Goal: Information Seeking & Learning: Learn about a topic

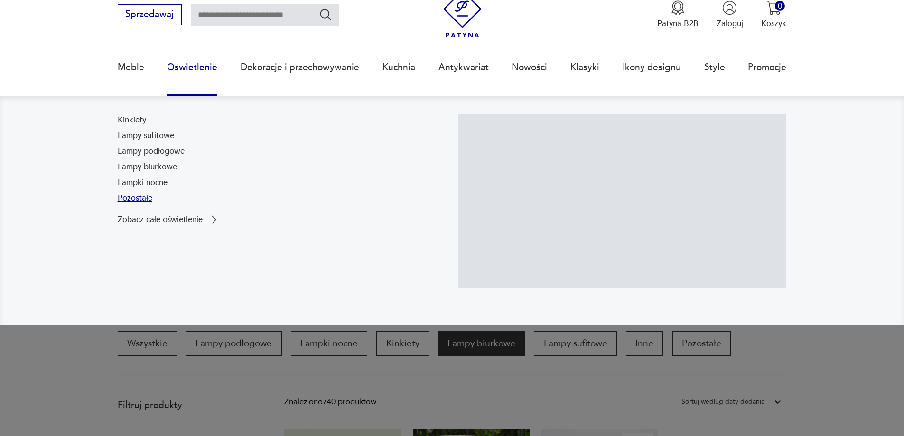
click at [127, 201] on link "Pozostałe" at bounding box center [135, 198] width 35 height 11
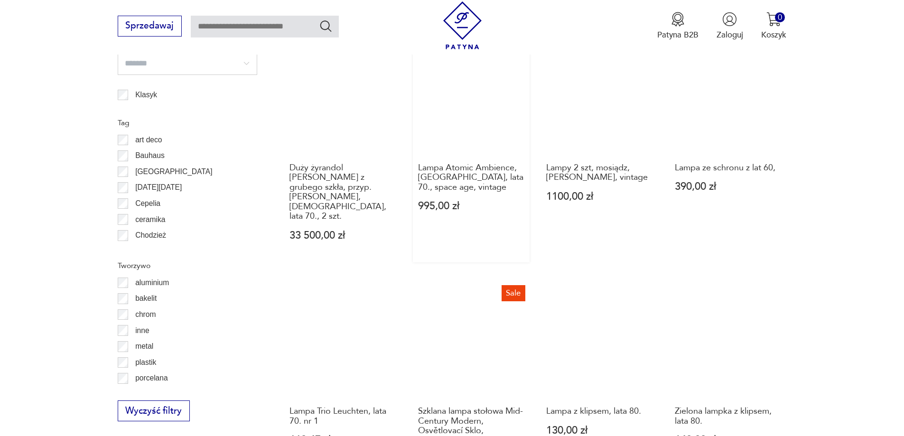
scroll to position [805, 0]
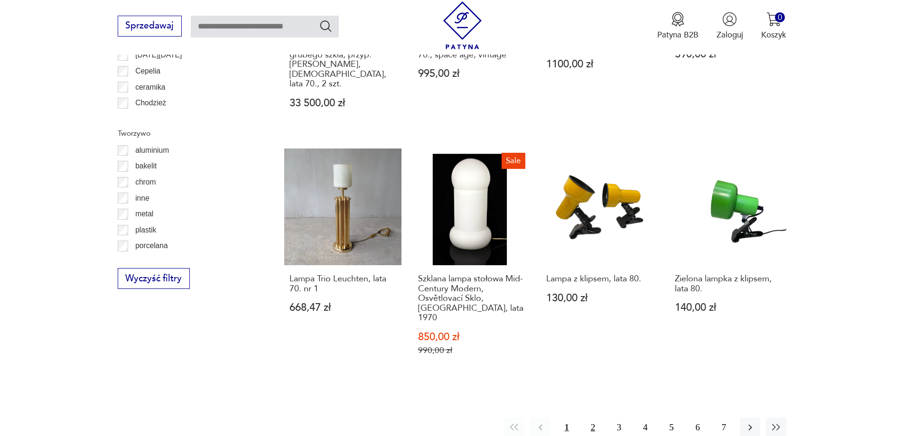
click at [587, 418] on button "2" at bounding box center [593, 428] width 20 height 20
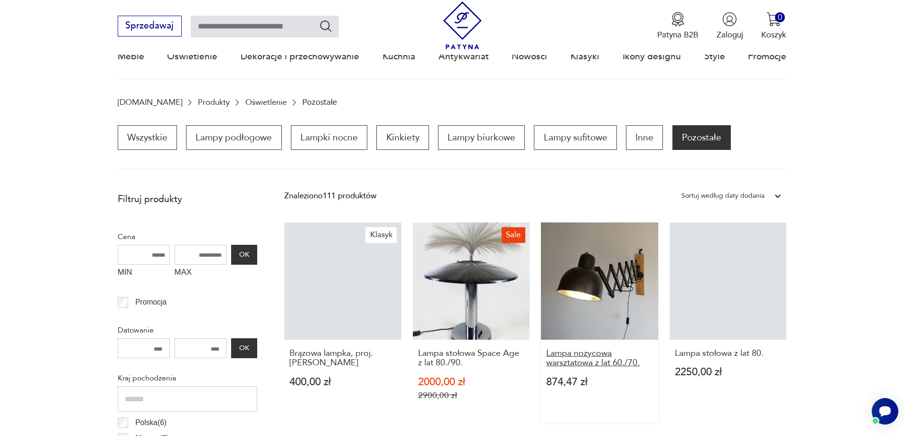
scroll to position [46, 0]
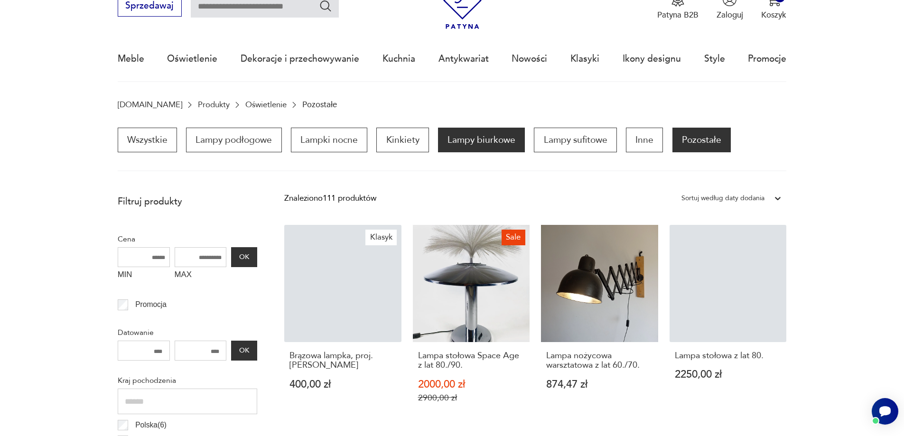
click at [469, 142] on p "Lampy biurkowe" at bounding box center [481, 140] width 87 height 25
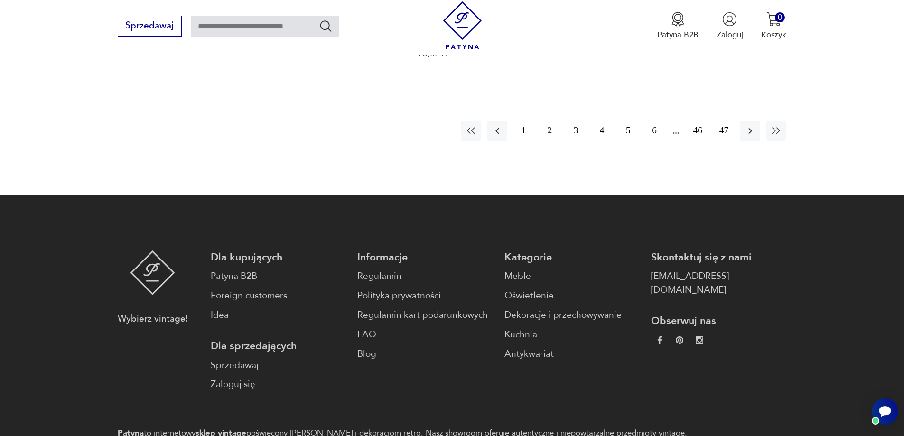
scroll to position [1279, 0]
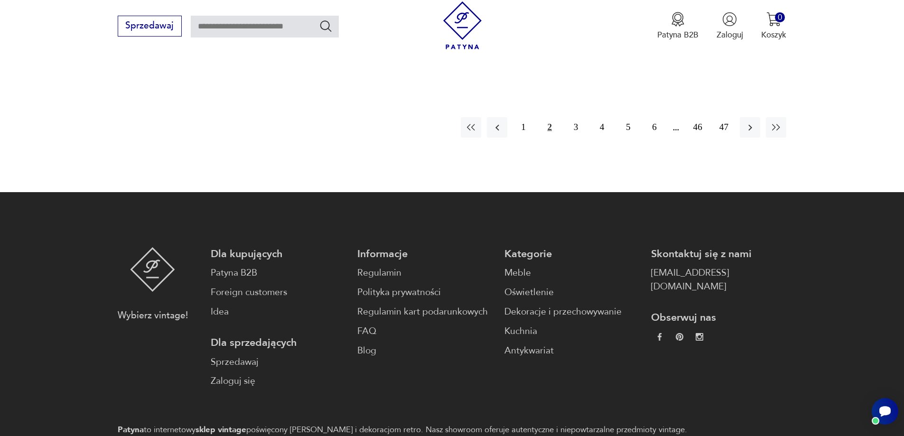
click at [552, 121] on button "2" at bounding box center [550, 127] width 20 height 20
click at [577, 119] on button "3" at bounding box center [576, 127] width 20 height 20
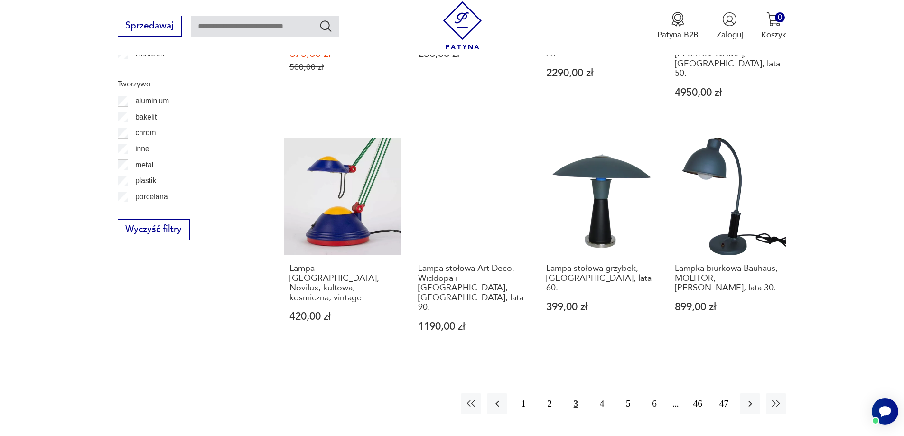
scroll to position [1184, 0]
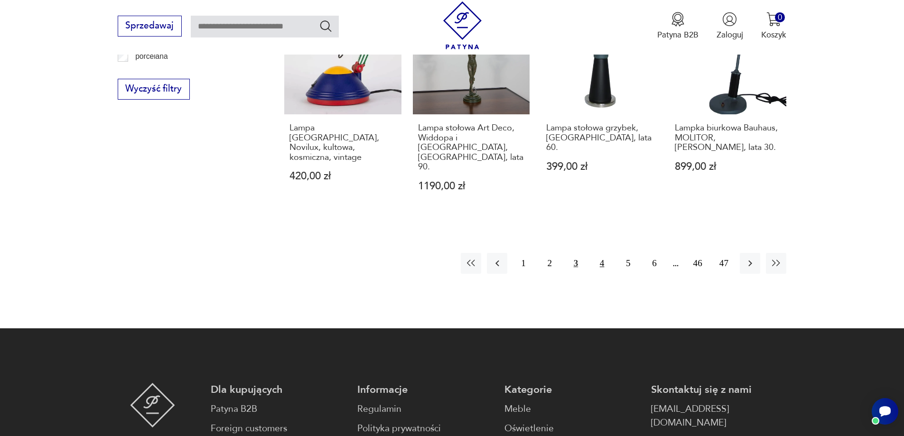
click at [599, 253] on button "4" at bounding box center [602, 263] width 20 height 20
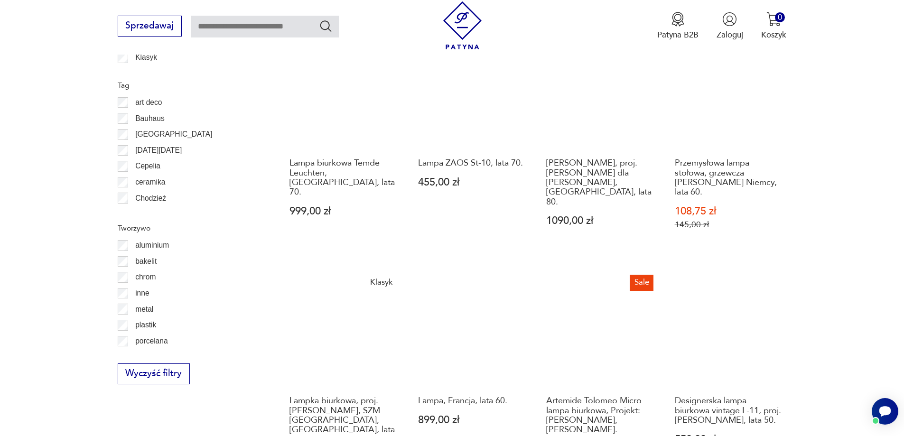
scroll to position [1089, 0]
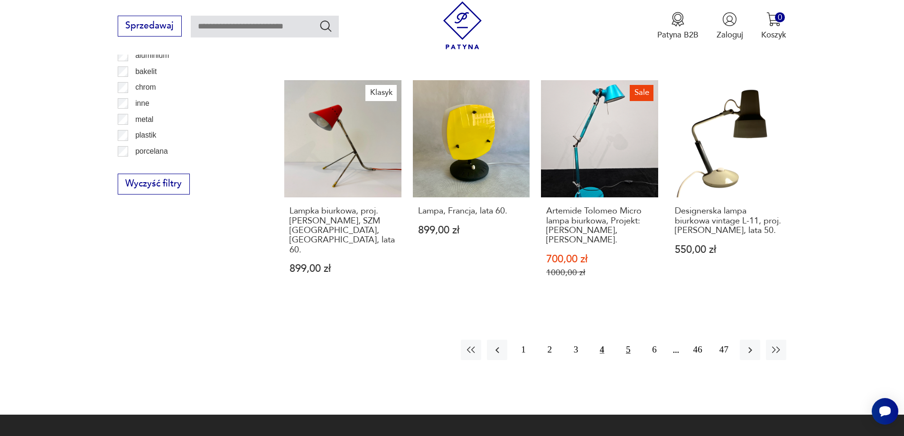
click at [623, 340] on button "5" at bounding box center [628, 350] width 20 height 20
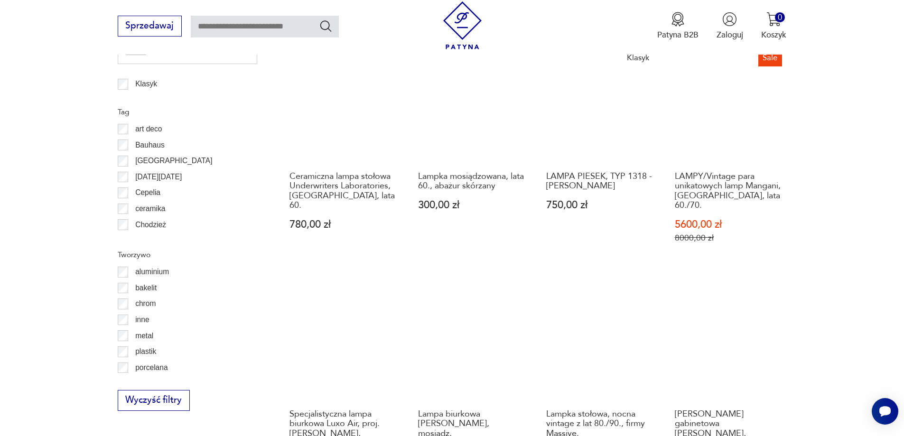
scroll to position [994, 0]
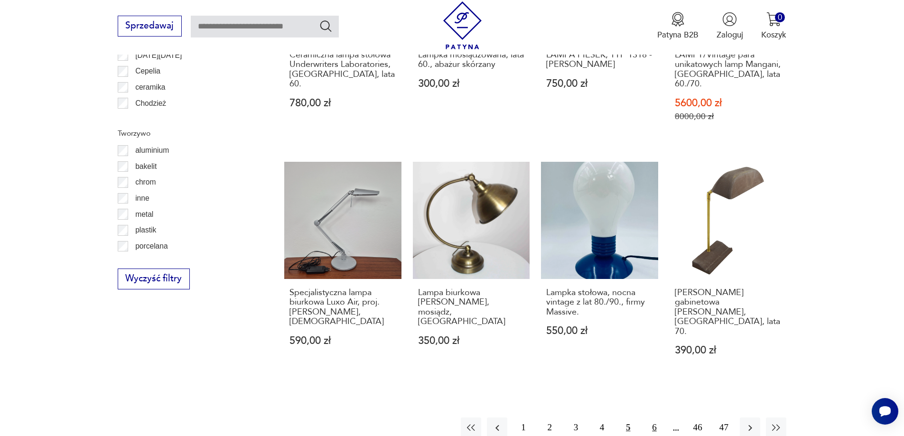
click at [654, 418] on button "6" at bounding box center [654, 428] width 20 height 20
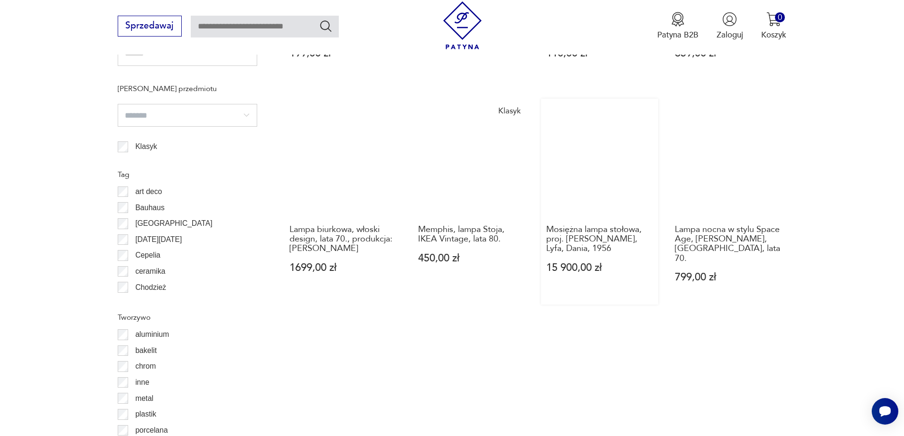
scroll to position [947, 0]
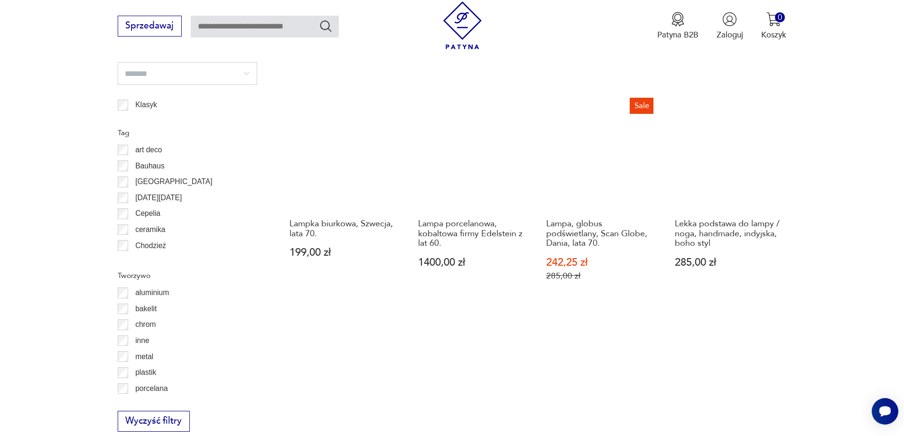
scroll to position [1089, 0]
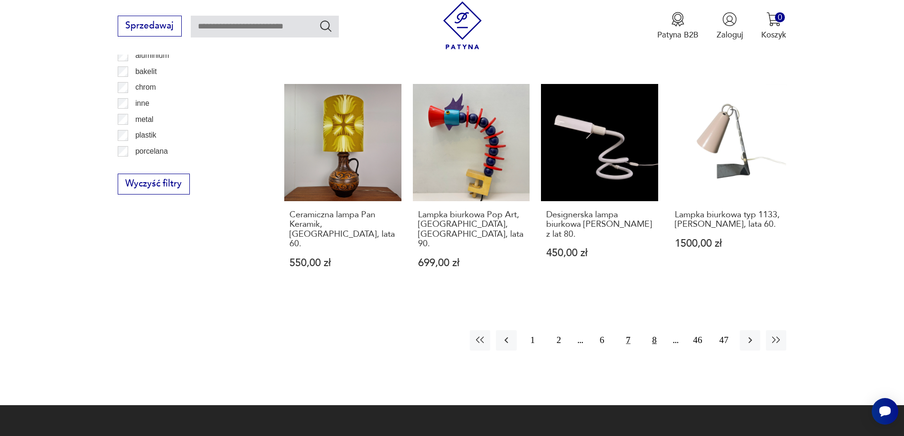
click at [653, 330] on button "8" at bounding box center [654, 340] width 20 height 20
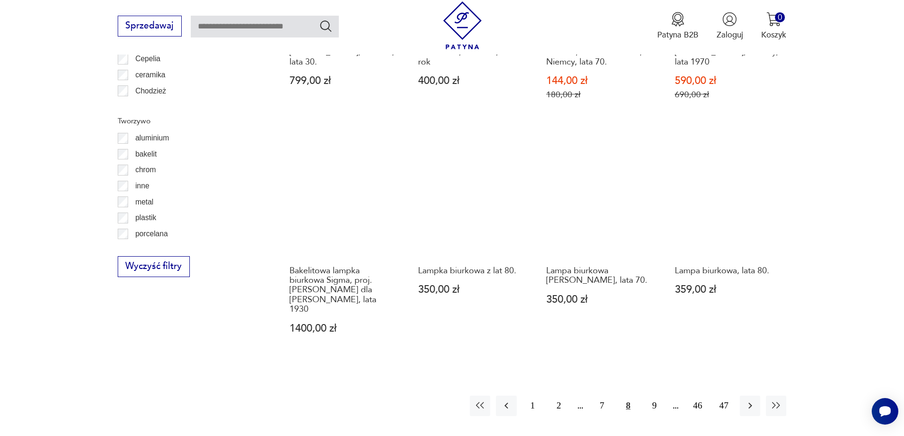
scroll to position [1184, 0]
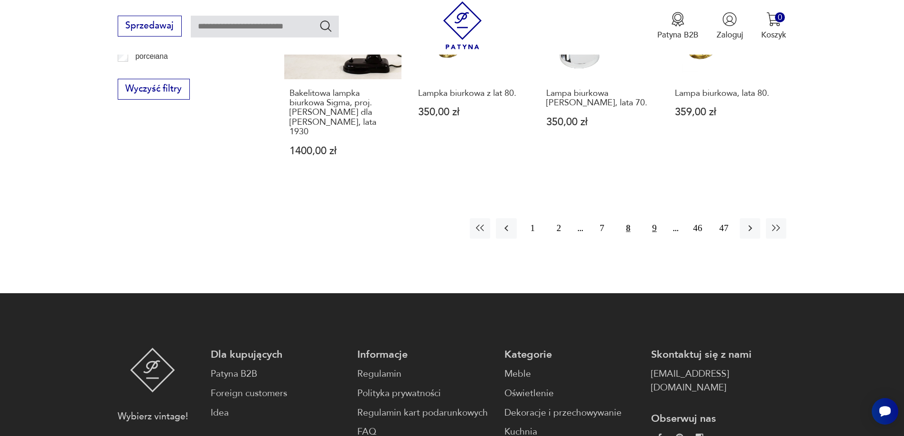
click at [653, 218] on button "9" at bounding box center [654, 228] width 20 height 20
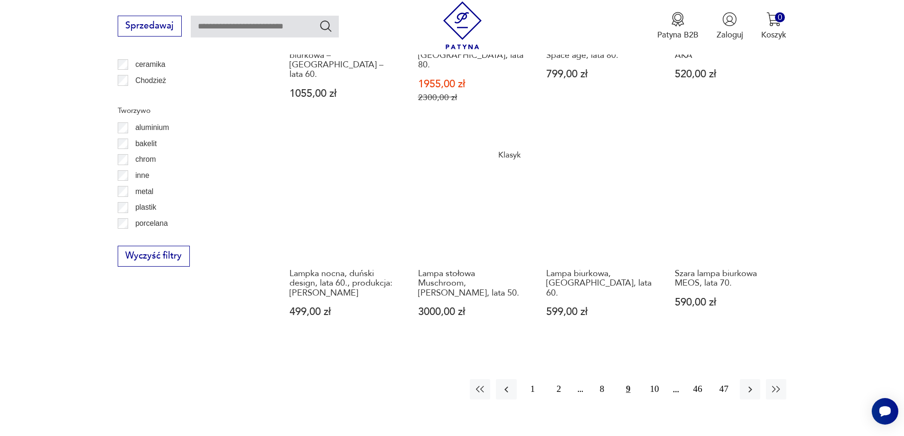
scroll to position [1137, 0]
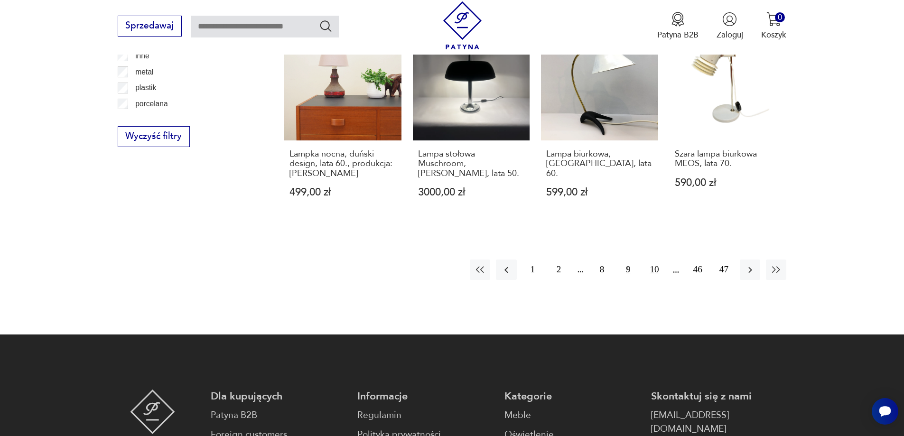
click at [657, 260] on button "10" at bounding box center [654, 270] width 20 height 20
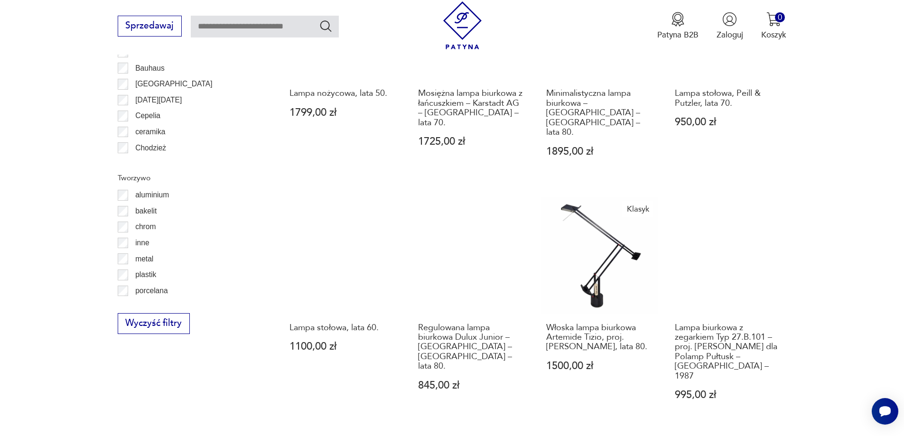
scroll to position [1089, 0]
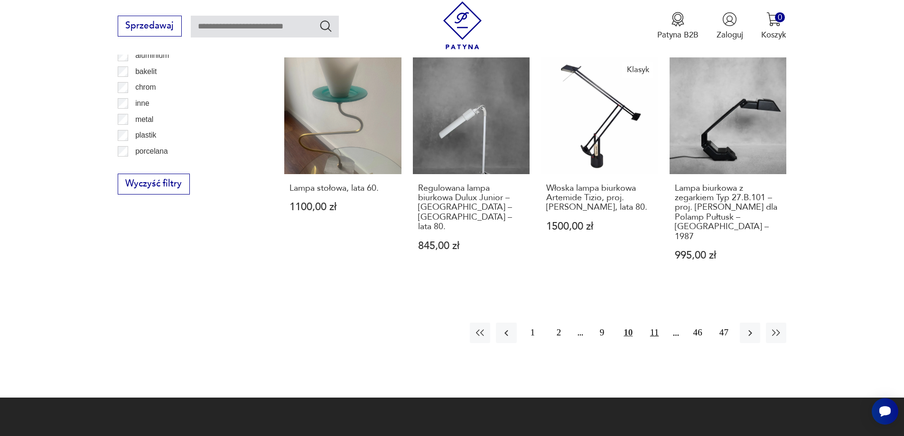
click at [658, 323] on button "11" at bounding box center [654, 333] width 20 height 20
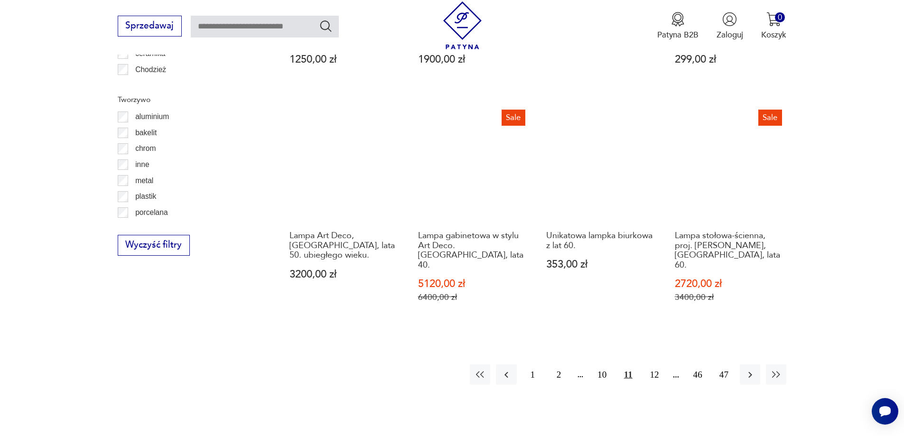
scroll to position [1042, 0]
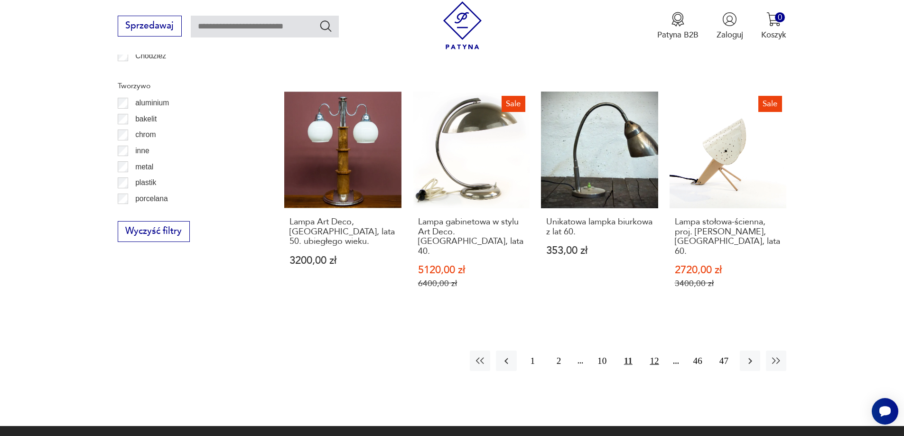
click at [652, 351] on button "12" at bounding box center [654, 361] width 20 height 20
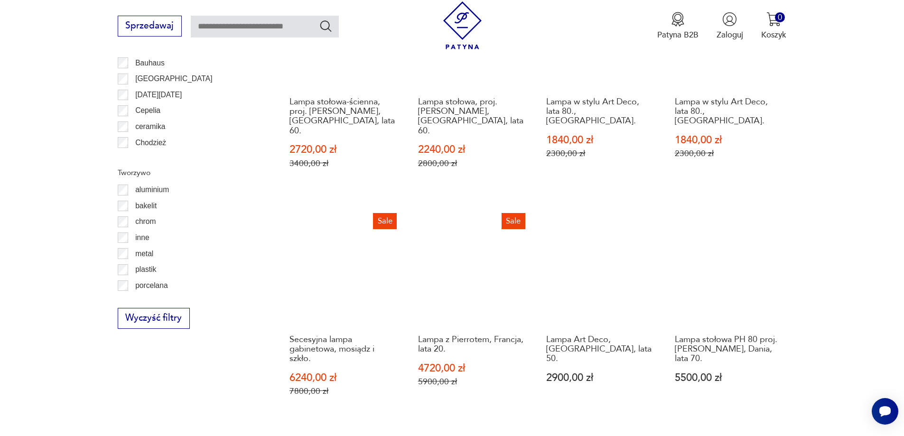
scroll to position [1042, 0]
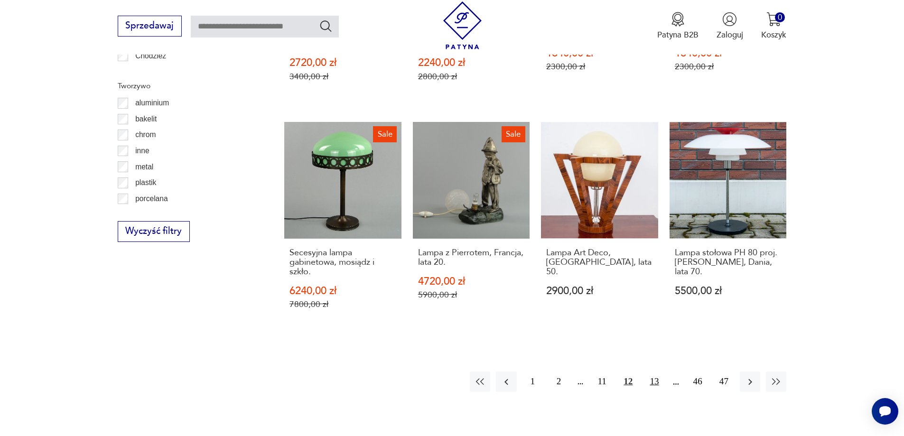
click at [651, 372] on button "13" at bounding box center [654, 382] width 20 height 20
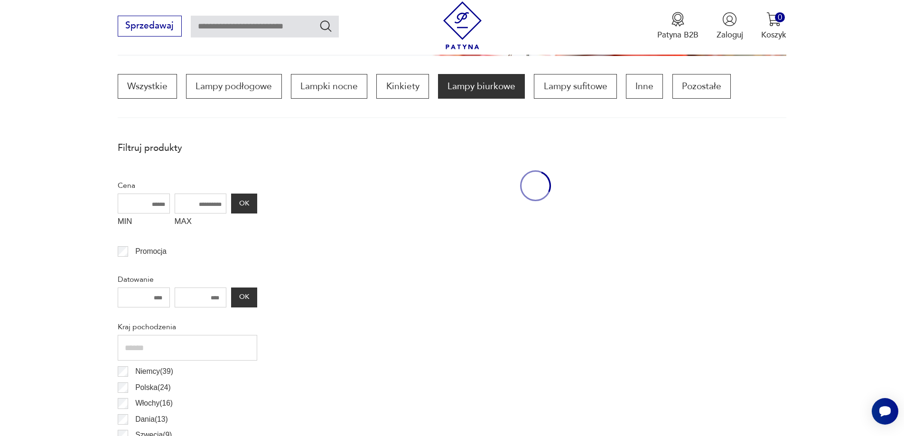
scroll to position [282, 0]
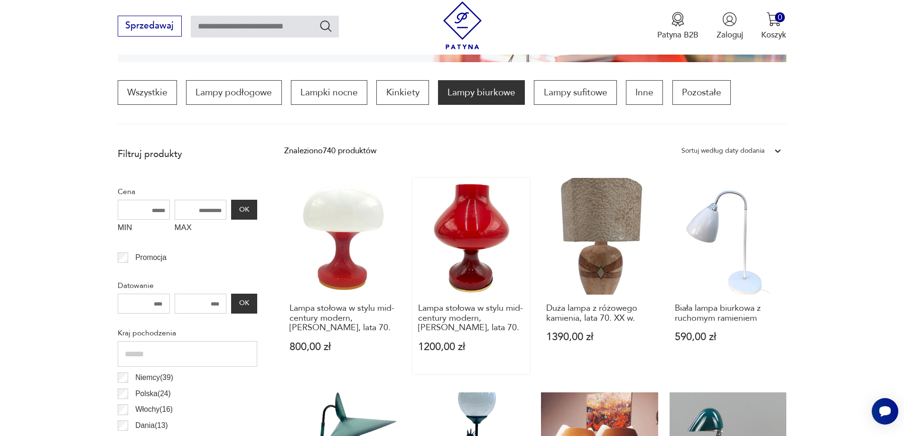
click at [480, 243] on link "Lampa stołowa w stylu mid-century modern, [PERSON_NAME], lata 70. 1200,00 zł" at bounding box center [471, 276] width 117 height 197
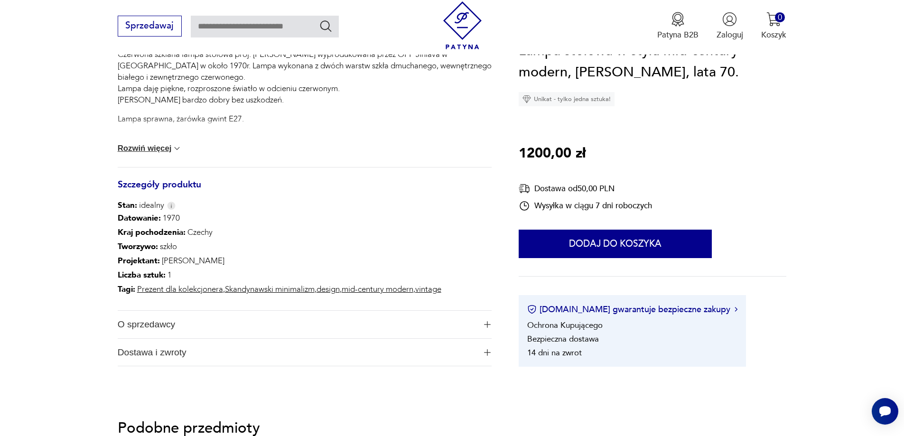
scroll to position [332, 0]
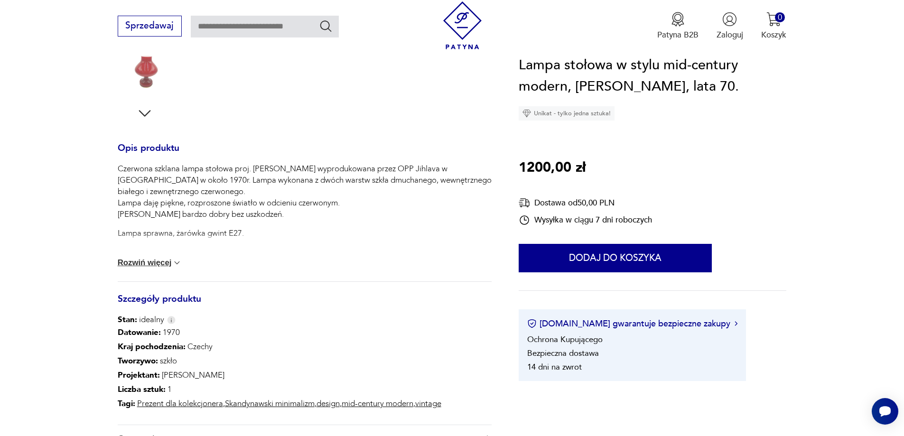
click at [178, 261] on img at bounding box center [176, 262] width 9 height 9
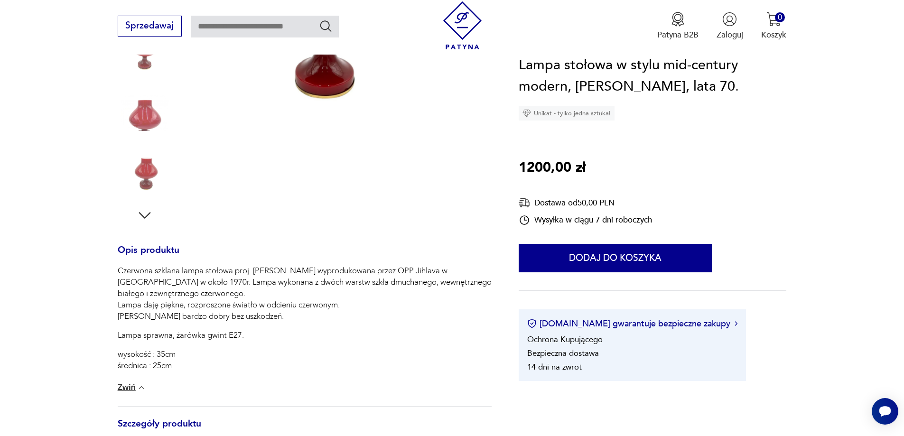
scroll to position [142, 0]
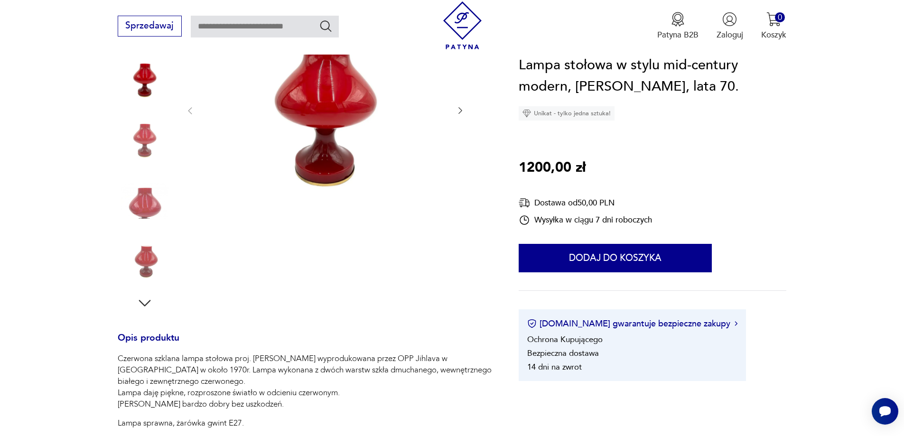
click at [156, 205] on img at bounding box center [145, 201] width 54 height 54
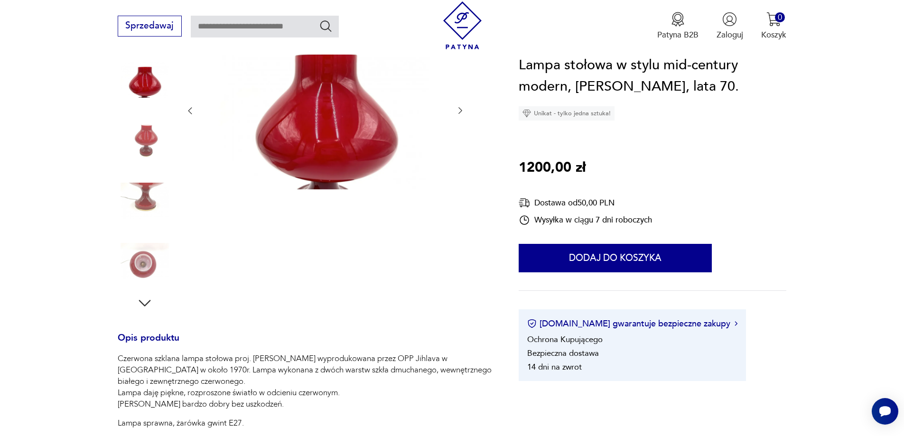
click at [145, 146] on img at bounding box center [145, 140] width 54 height 54
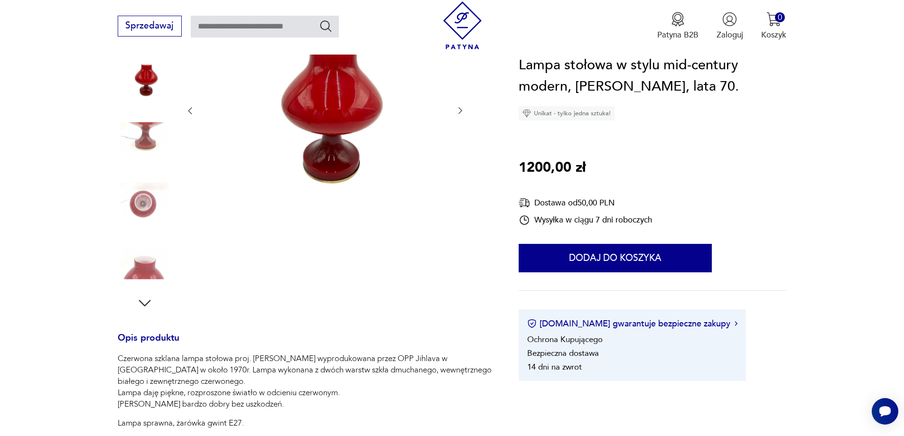
click at [148, 276] on img at bounding box center [145, 261] width 54 height 54
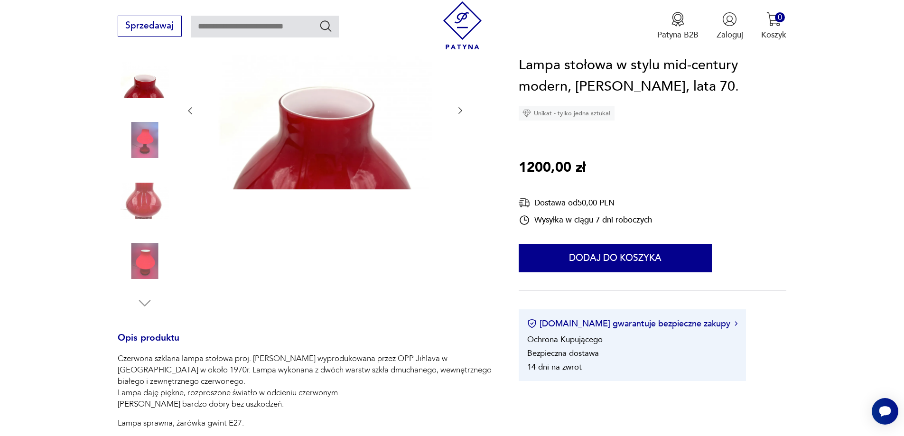
click at [141, 265] on img at bounding box center [145, 261] width 54 height 54
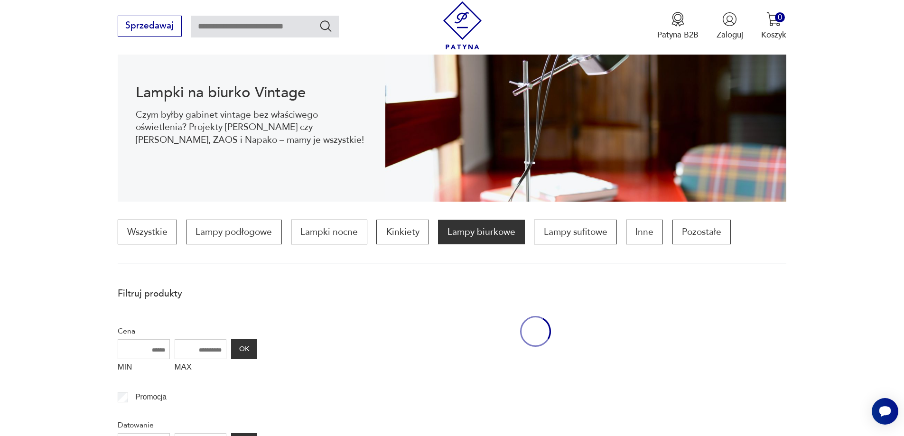
scroll to position [282, 0]
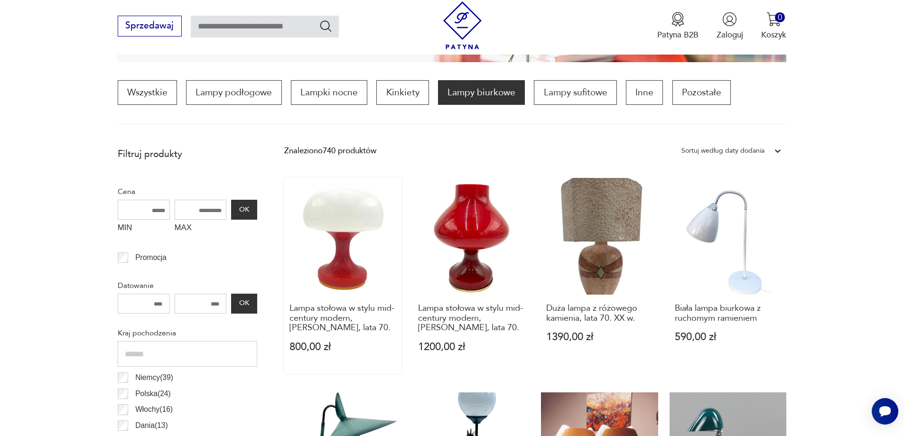
click at [339, 260] on link "Lampa stołowa w stylu mid-century modern, [PERSON_NAME], lata 70. 800,00 zł" at bounding box center [342, 276] width 117 height 197
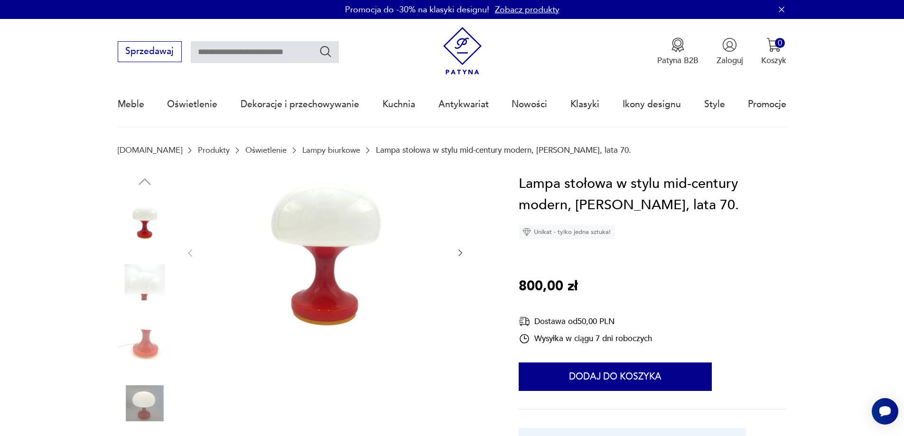
click at [149, 399] on img at bounding box center [145, 403] width 54 height 54
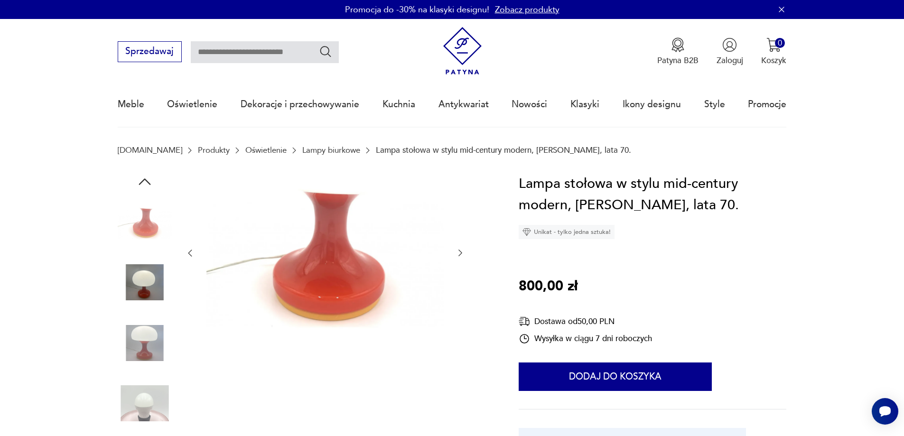
scroll to position [237, 0]
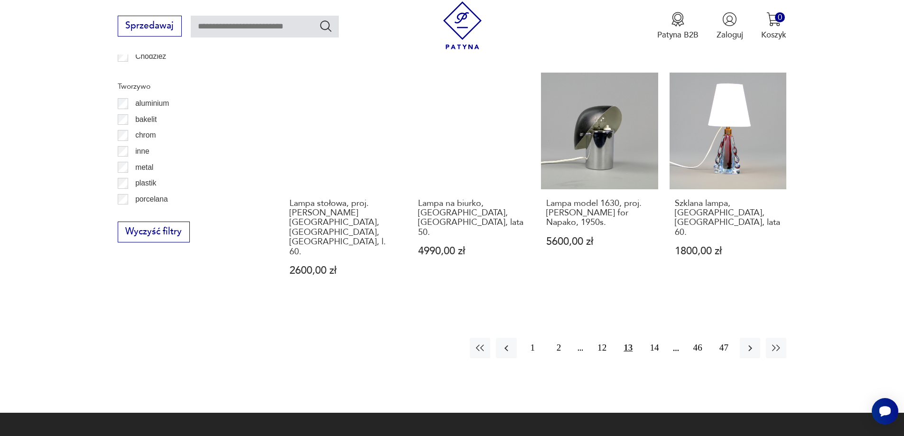
scroll to position [1042, 0]
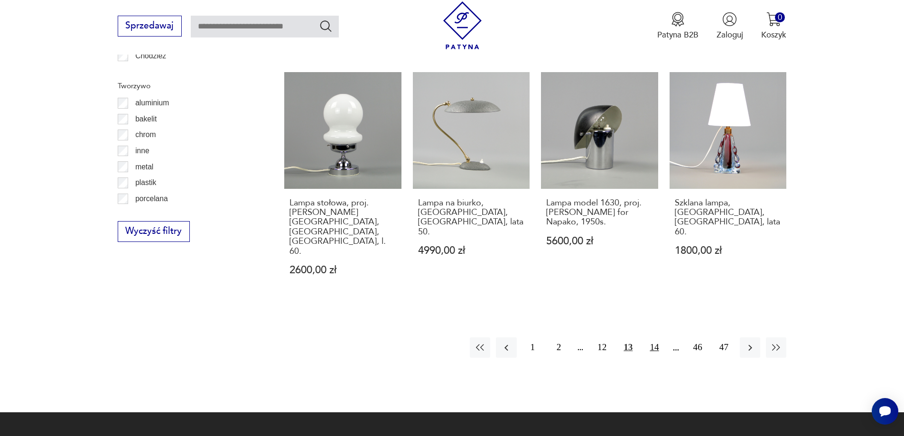
click at [648, 338] on button "14" at bounding box center [654, 348] width 20 height 20
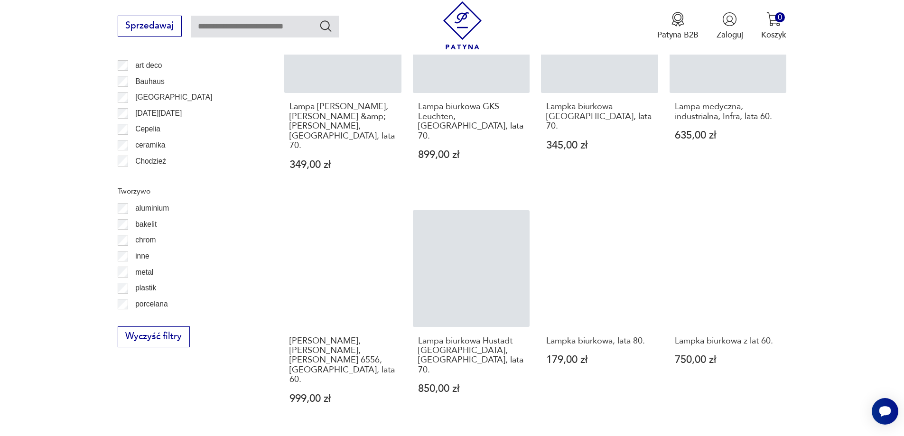
scroll to position [1042, 0]
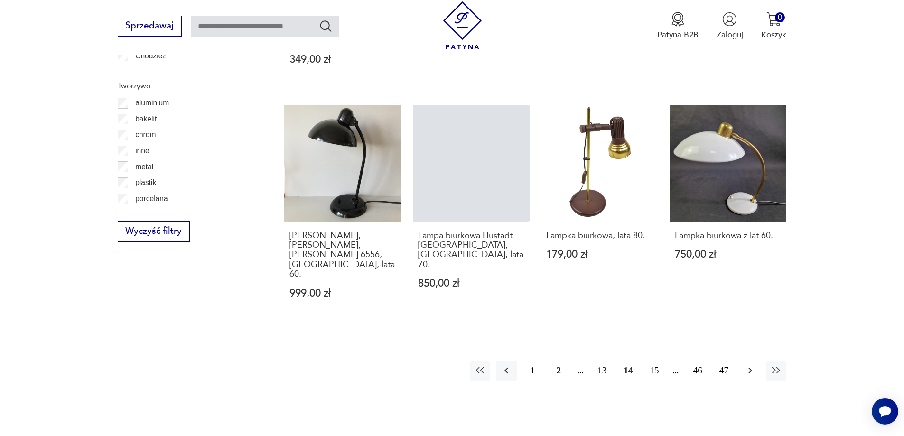
click at [745, 365] on icon "button" at bounding box center [750, 370] width 11 height 11
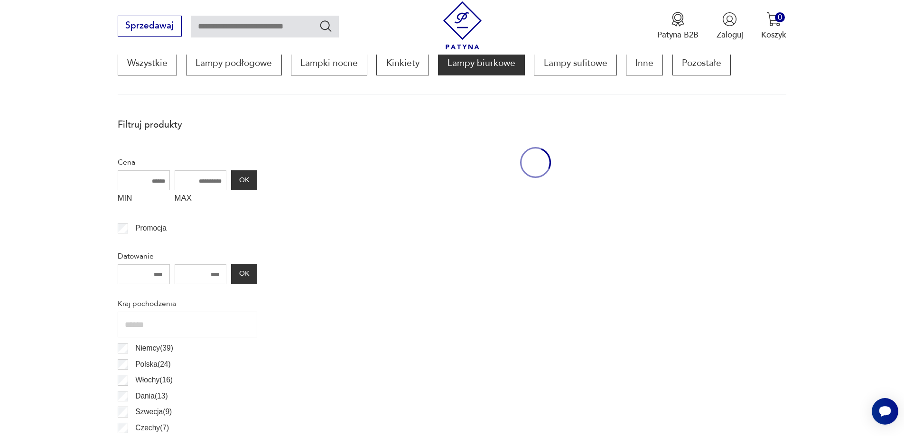
scroll to position [282, 0]
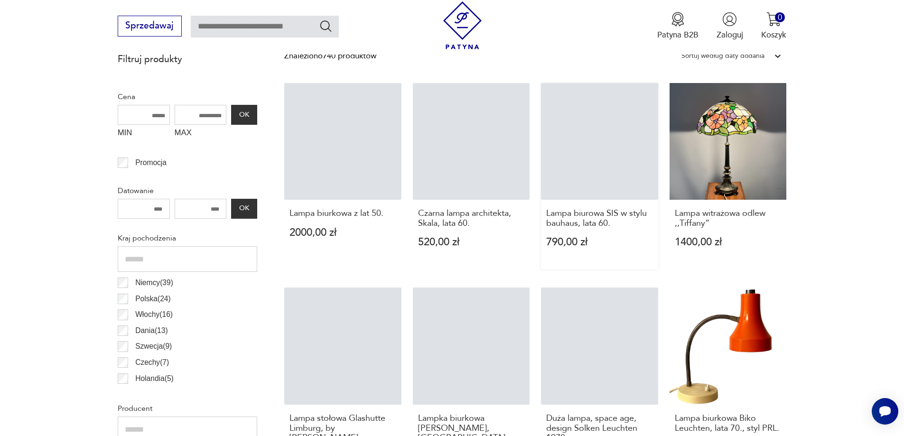
click at [562, 158] on link "Lampa biurowa SIS w stylu bauhaus, lata 60. 790,00 zł" at bounding box center [599, 176] width 117 height 187
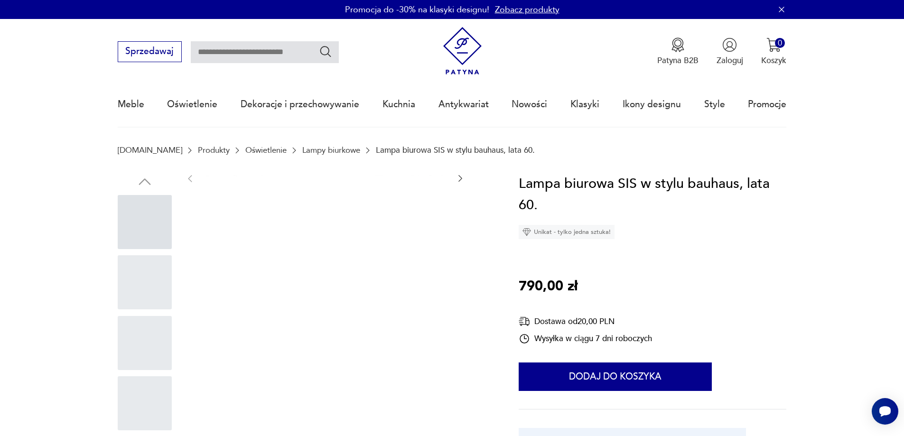
click at [145, 301] on div at bounding box center [145, 282] width 54 height 54
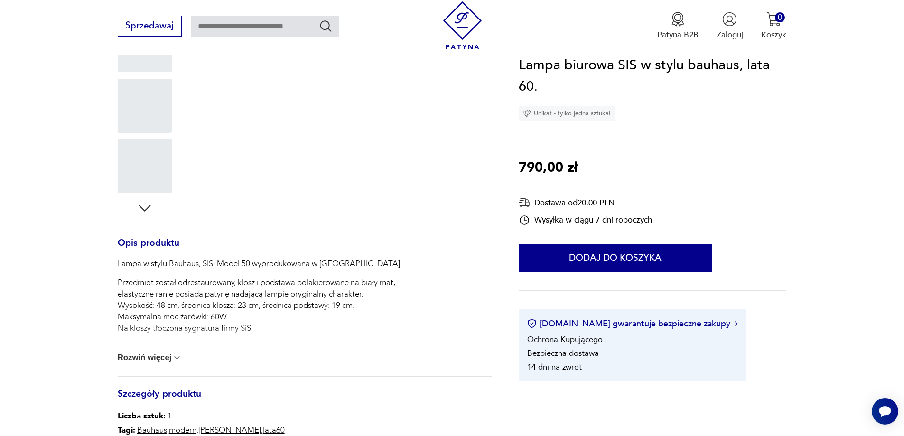
click at [147, 207] on icon "button" at bounding box center [144, 208] width 17 height 17
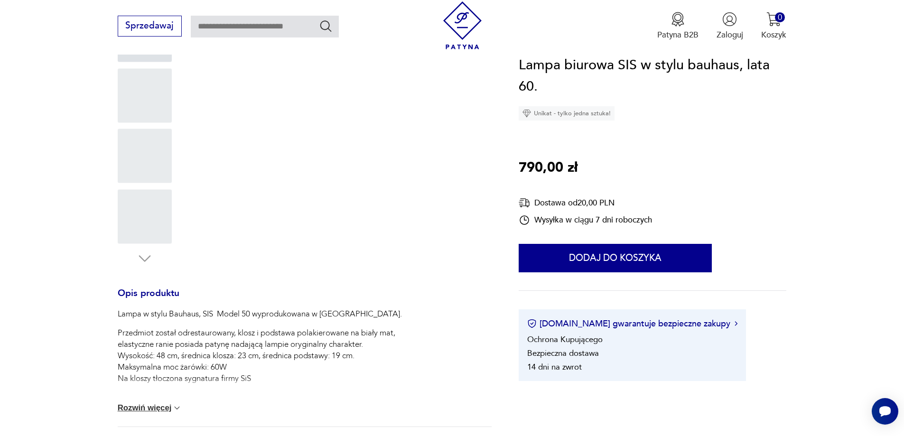
scroll to position [0, 0]
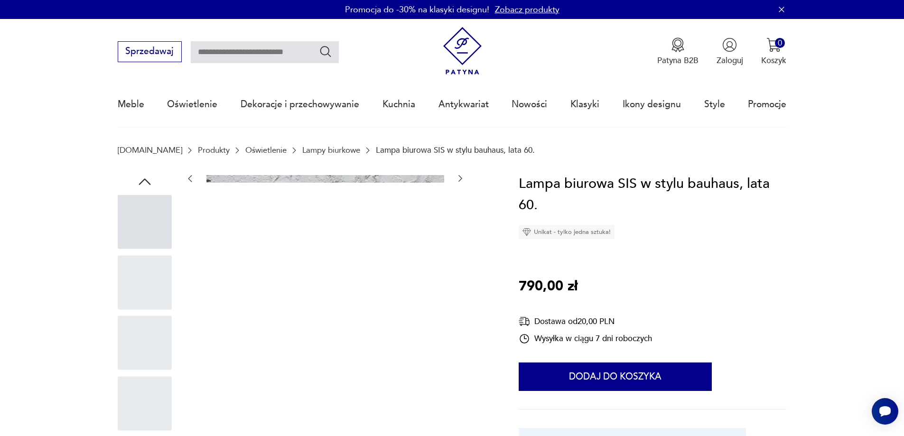
click at [136, 227] on div at bounding box center [145, 222] width 54 height 54
click at [143, 281] on div at bounding box center [145, 282] width 54 height 54
click at [153, 332] on div at bounding box center [145, 343] width 54 height 54
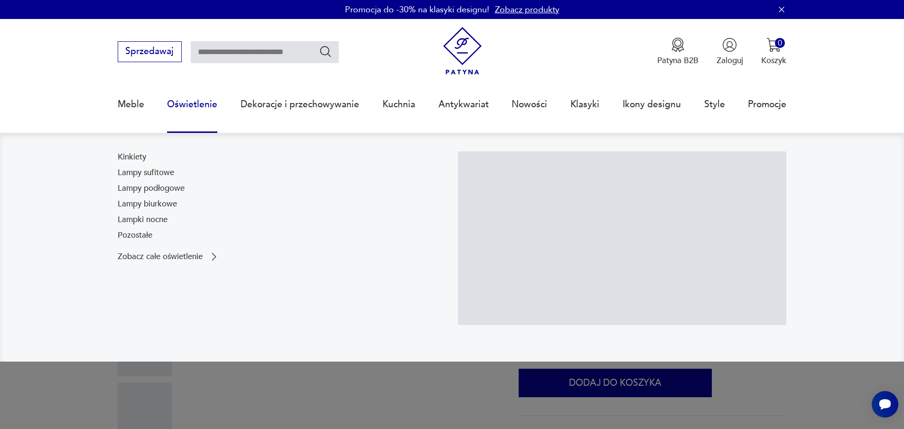
click at [174, 103] on link "Oświetlenie" at bounding box center [192, 105] width 50 height 44
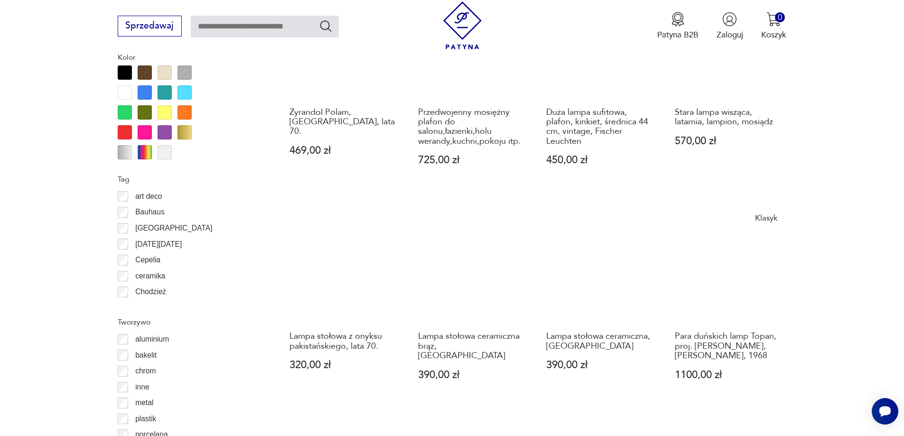
scroll to position [981, 0]
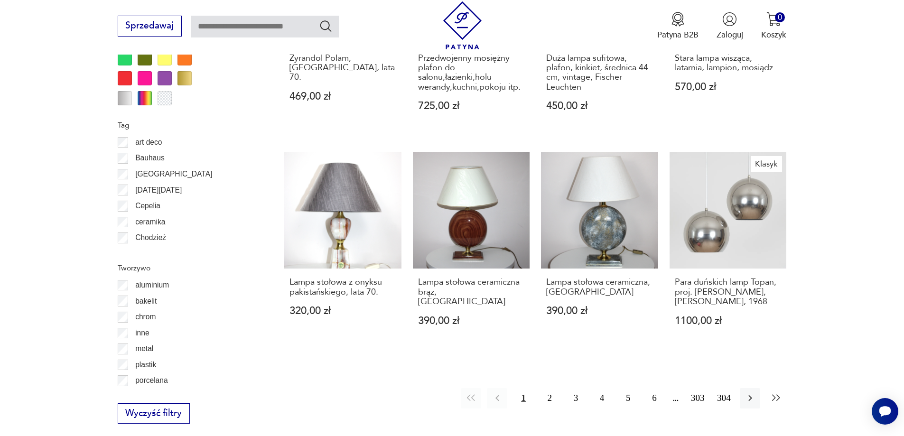
click at [777, 399] on icon "button" at bounding box center [776, 398] width 11 height 11
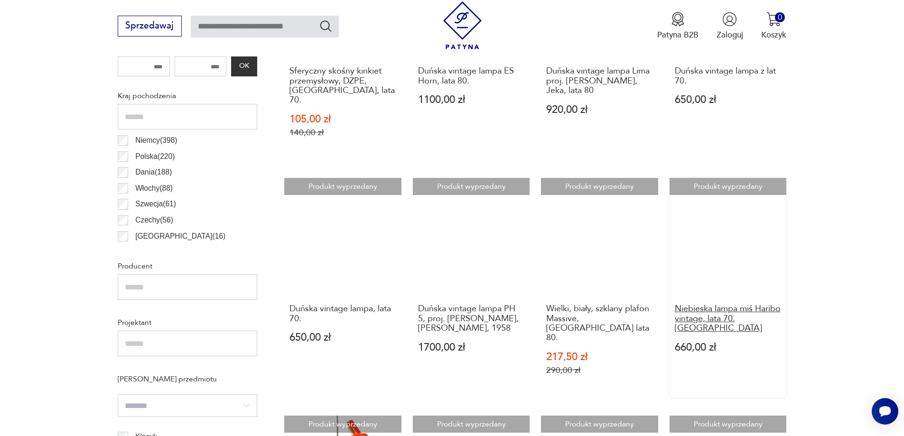
scroll to position [329, 0]
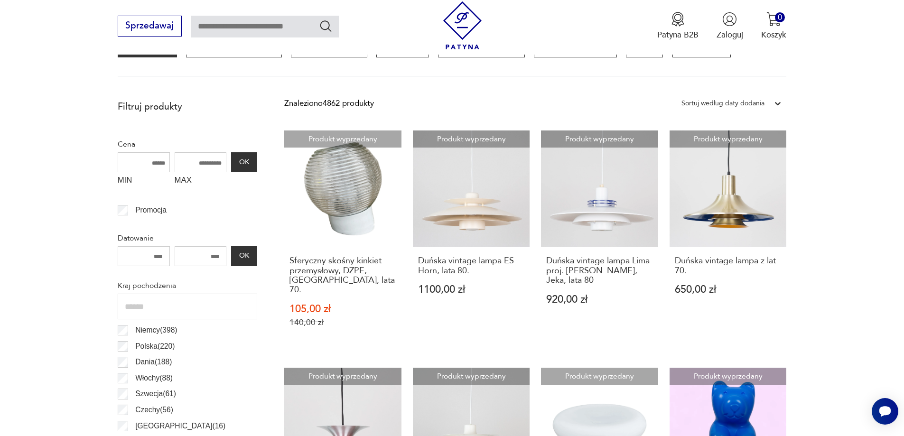
click at [781, 106] on icon at bounding box center [777, 103] width 9 height 9
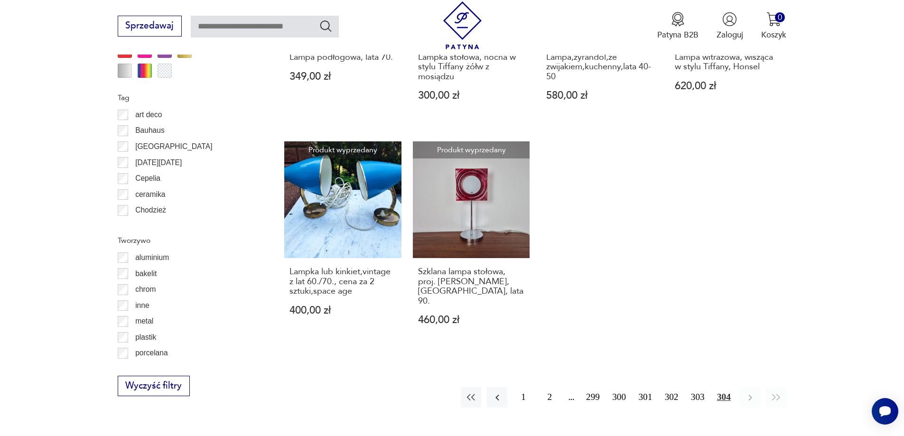
scroll to position [1232, 0]
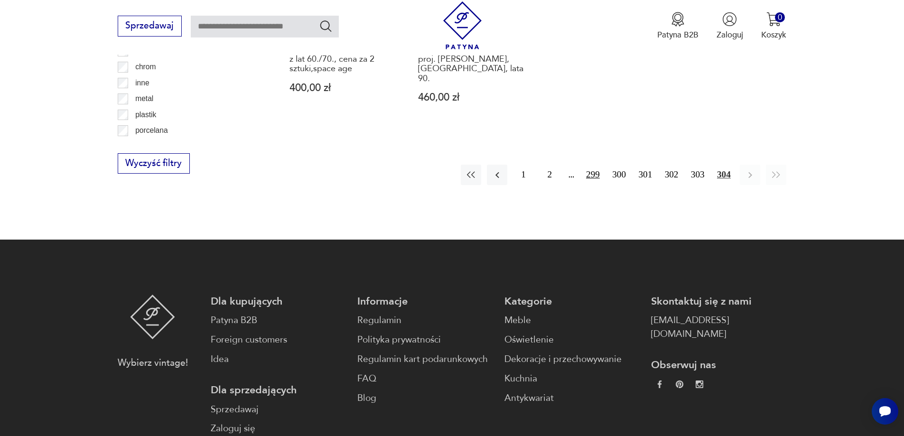
click at [593, 165] on button "299" at bounding box center [593, 175] width 20 height 20
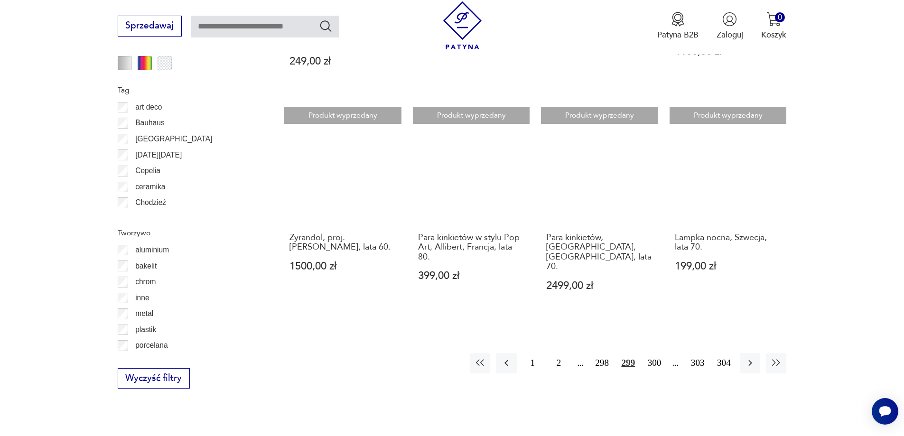
scroll to position [1232, 0]
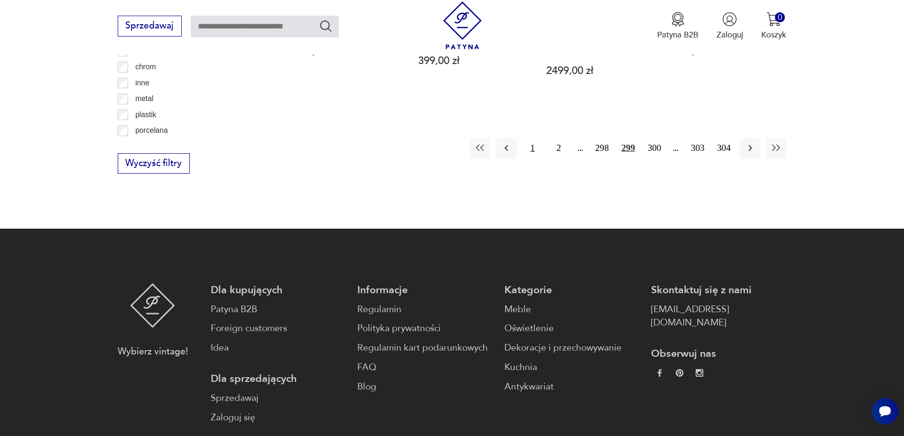
click at [538, 138] on button "1" at bounding box center [533, 148] width 20 height 20
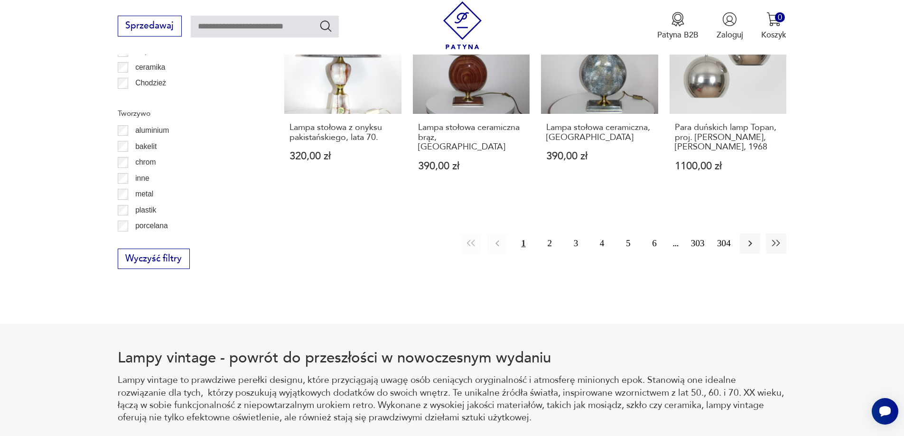
scroll to position [1137, 0]
click at [554, 245] on button "2" at bounding box center [550, 243] width 20 height 20
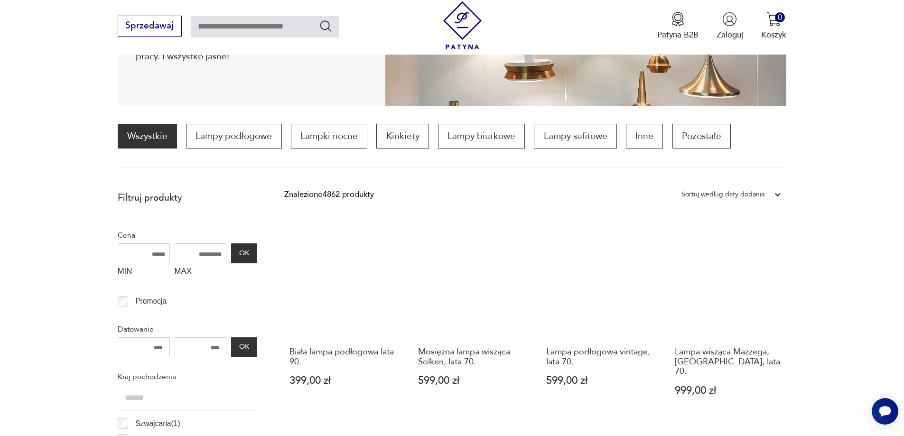
scroll to position [140, 0]
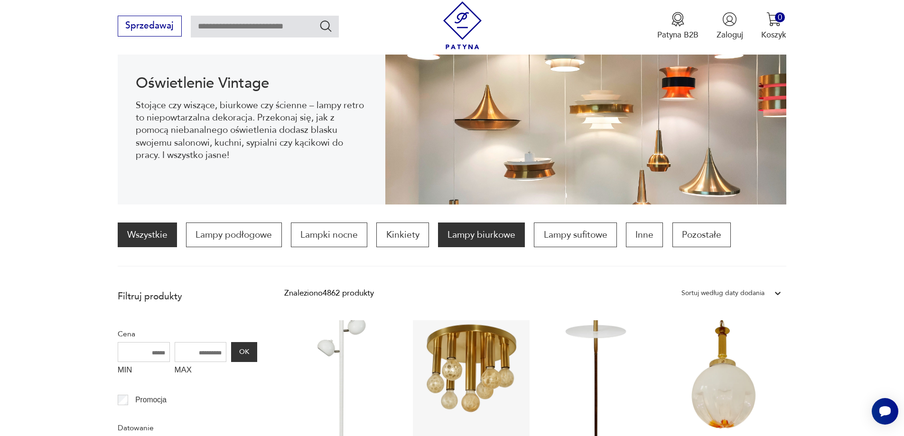
click at [478, 238] on p "Lampy biurkowe" at bounding box center [481, 235] width 87 height 25
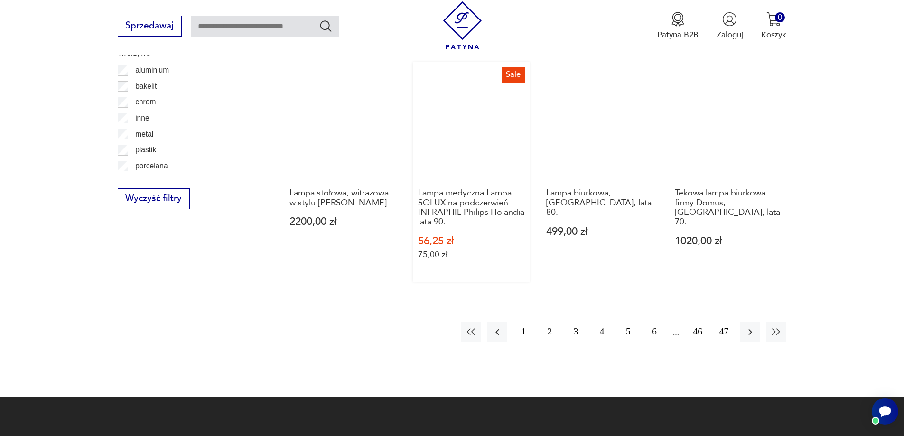
scroll to position [1089, 0]
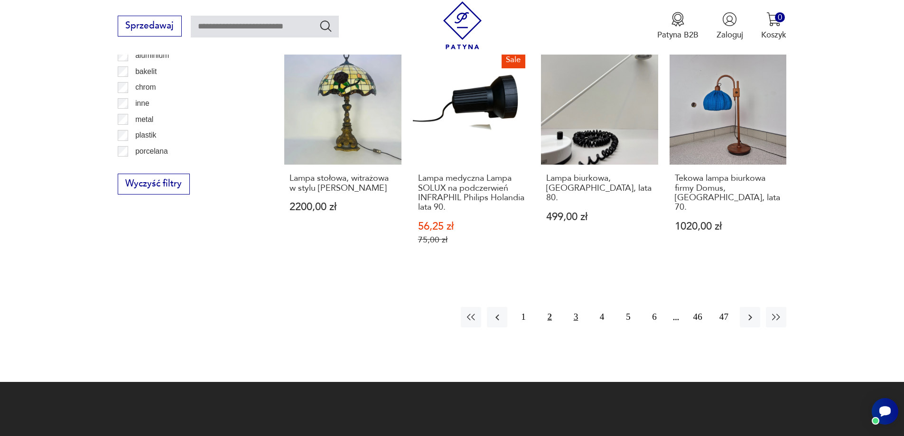
click at [571, 309] on button "3" at bounding box center [576, 317] width 20 height 20
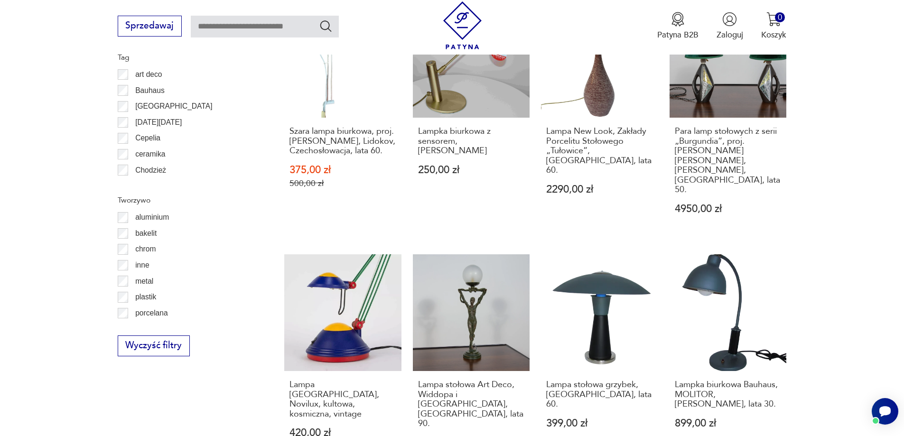
scroll to position [1042, 0]
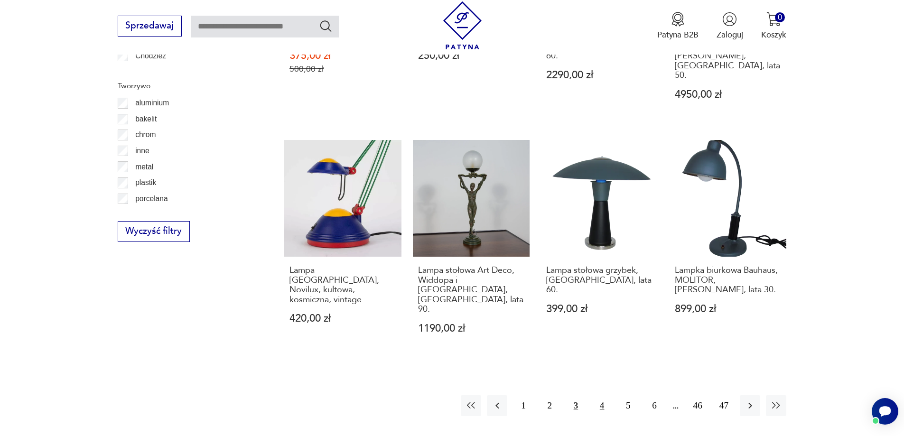
click at [604, 395] on button "4" at bounding box center [602, 405] width 20 height 20
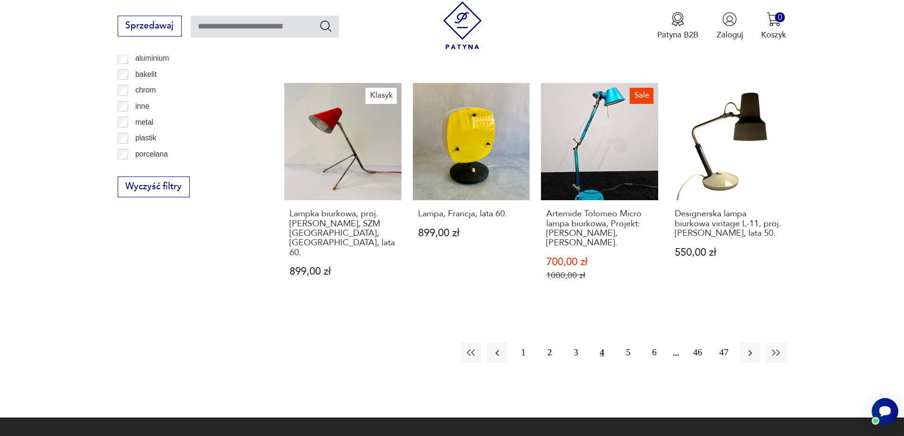
scroll to position [1089, 0]
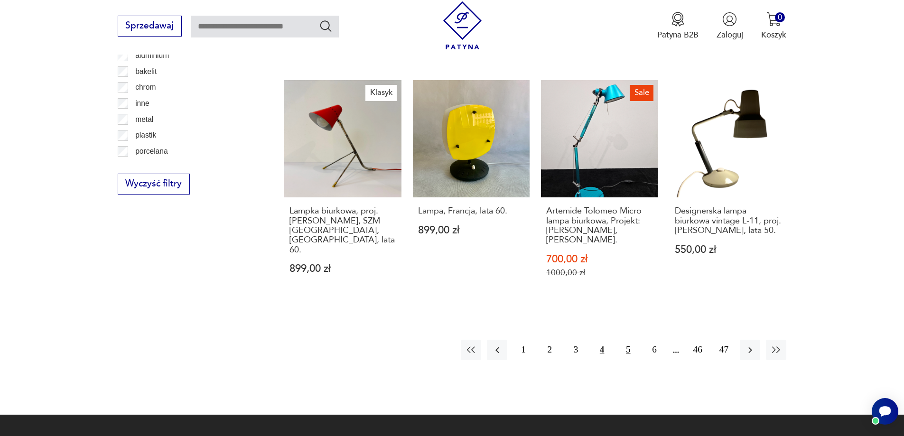
click at [628, 340] on button "5" at bounding box center [628, 350] width 20 height 20
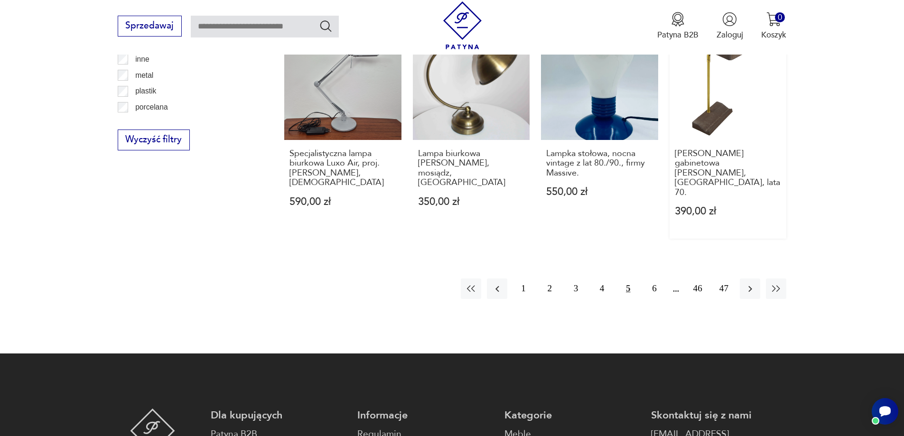
scroll to position [1184, 0]
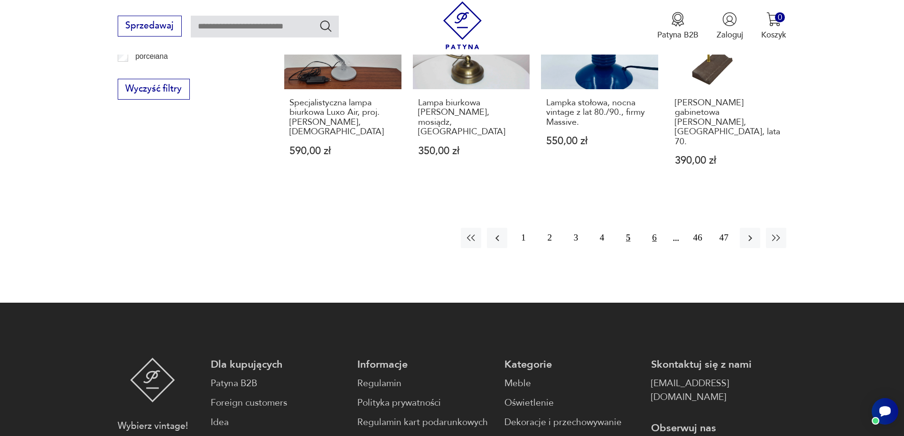
click at [652, 228] on button "6" at bounding box center [654, 238] width 20 height 20
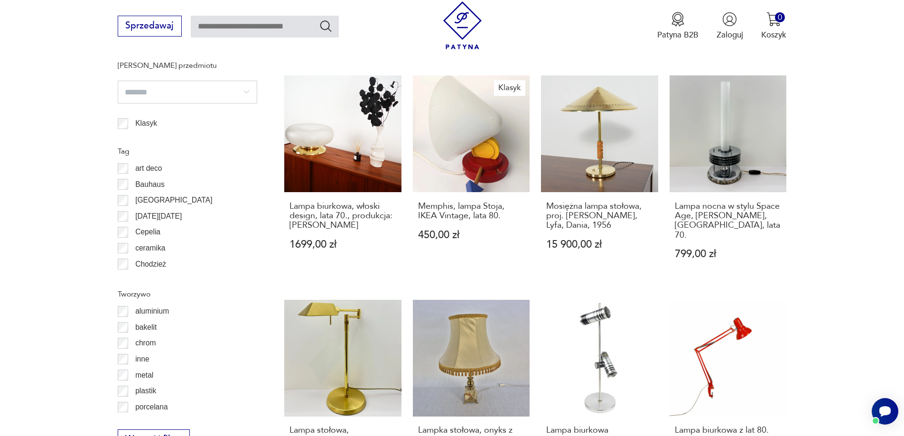
scroll to position [994, 0]
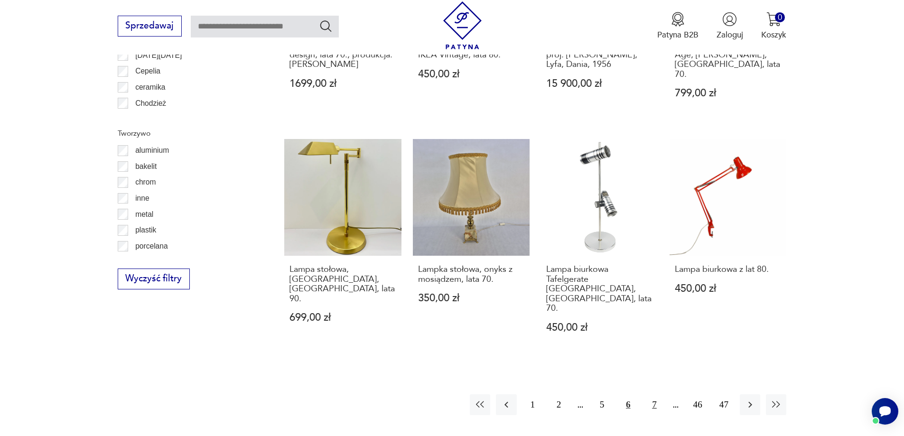
click at [657, 395] on button "7" at bounding box center [654, 405] width 20 height 20
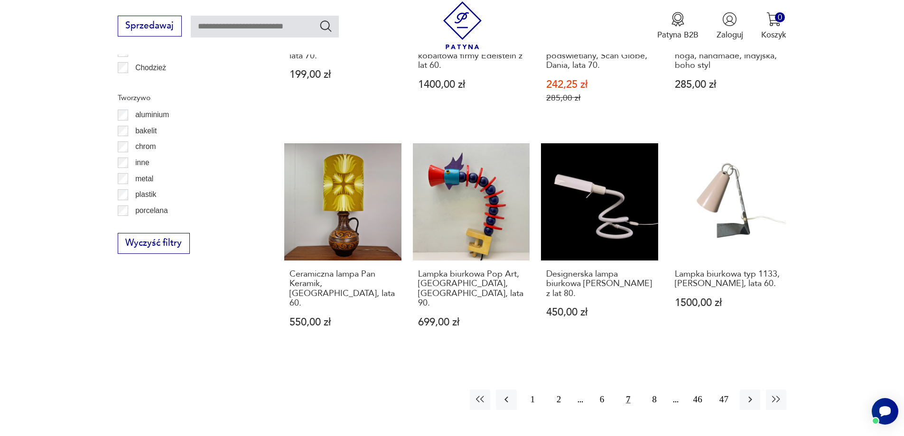
scroll to position [1184, 0]
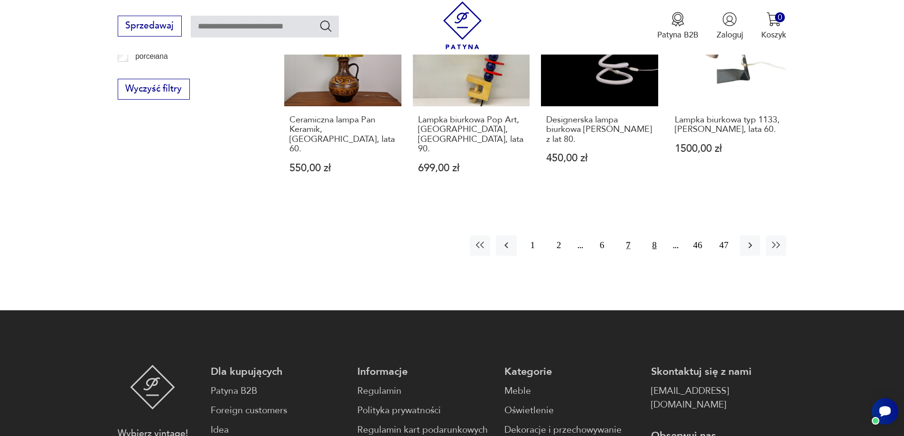
click at [656, 235] on button "8" at bounding box center [654, 245] width 20 height 20
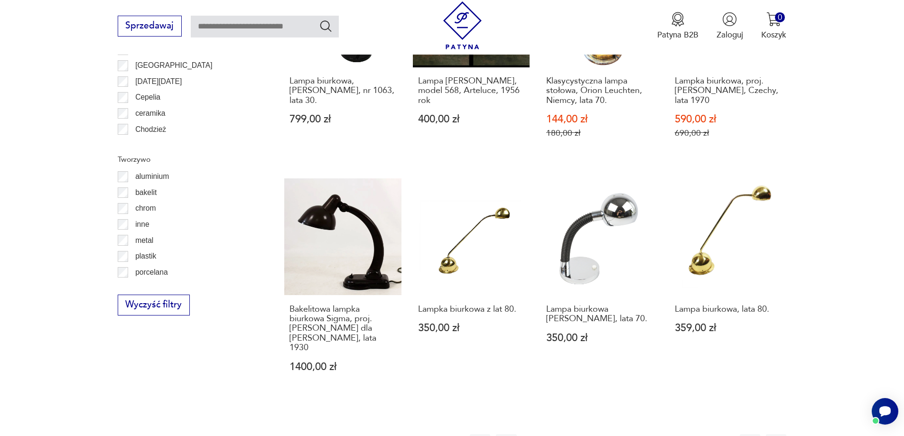
scroll to position [1137, 0]
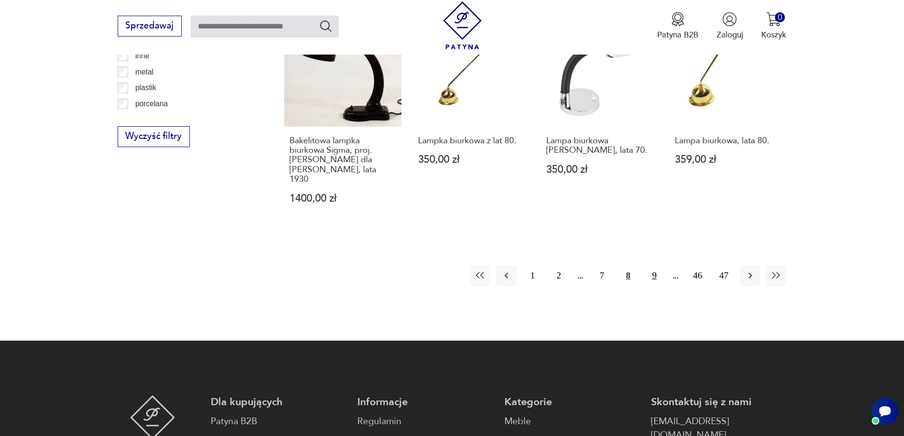
click at [652, 266] on button "9" at bounding box center [654, 276] width 20 height 20
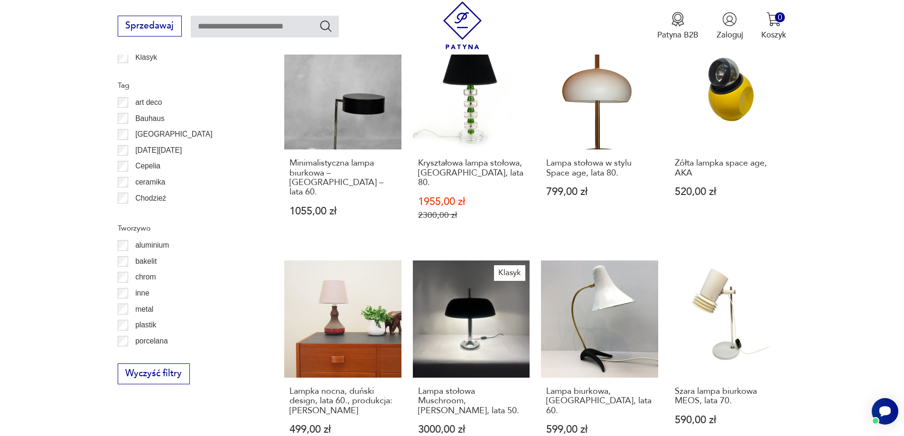
scroll to position [1089, 0]
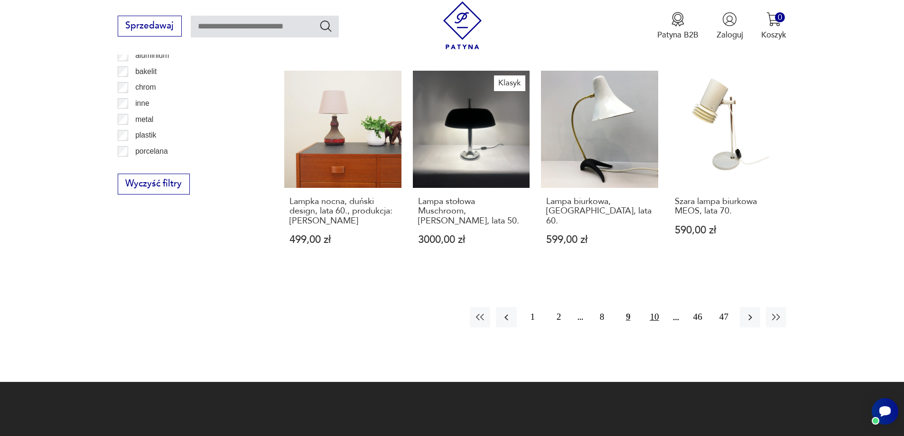
click at [652, 307] on button "10" at bounding box center [654, 317] width 20 height 20
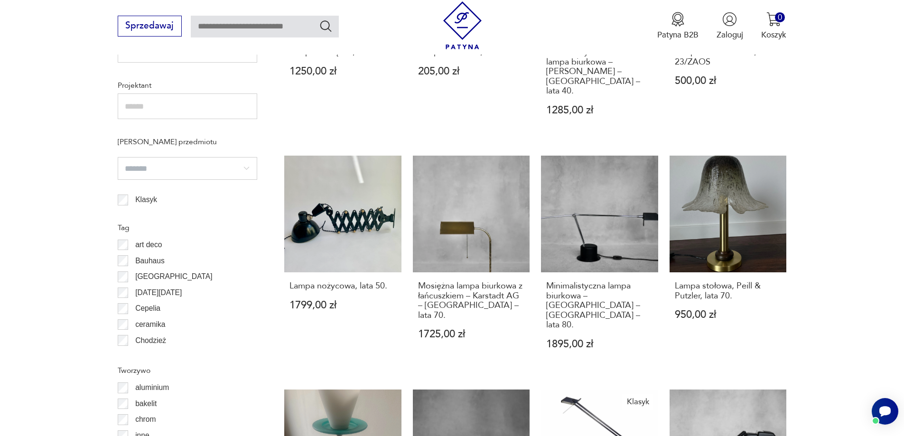
scroll to position [994, 0]
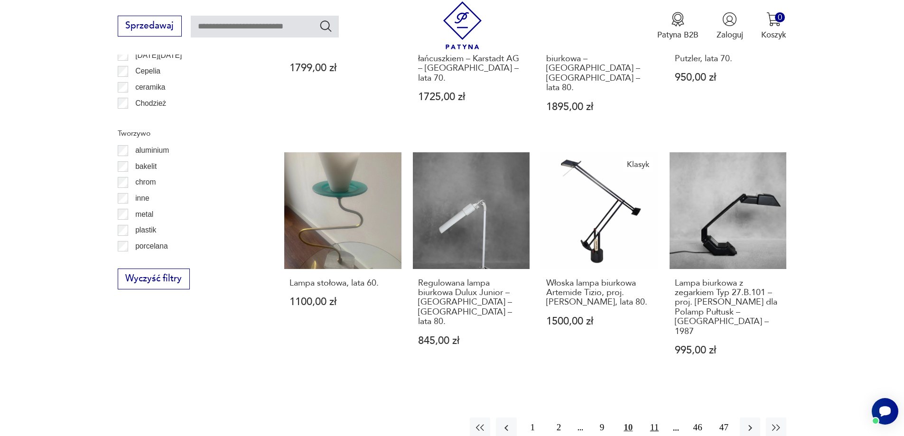
click at [655, 418] on button "11" at bounding box center [654, 428] width 20 height 20
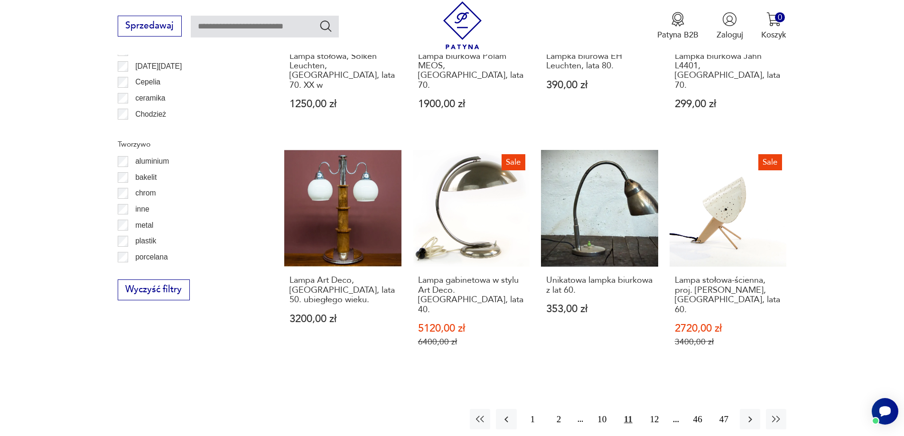
scroll to position [1089, 0]
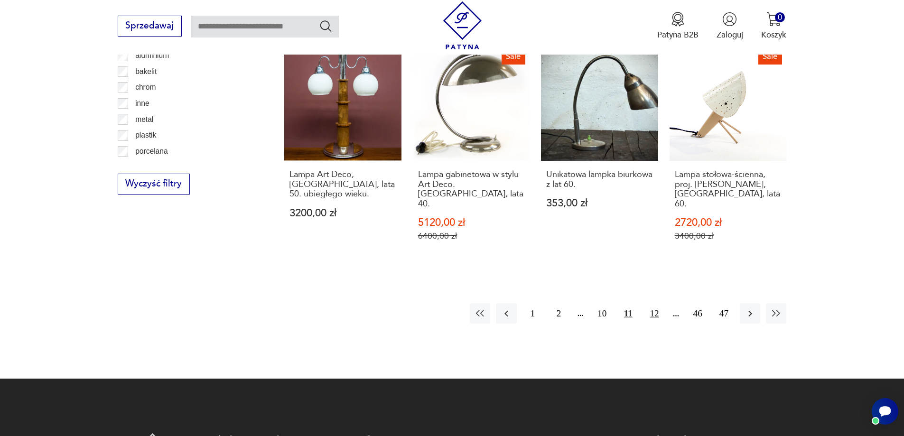
click at [650, 303] on button "12" at bounding box center [654, 313] width 20 height 20
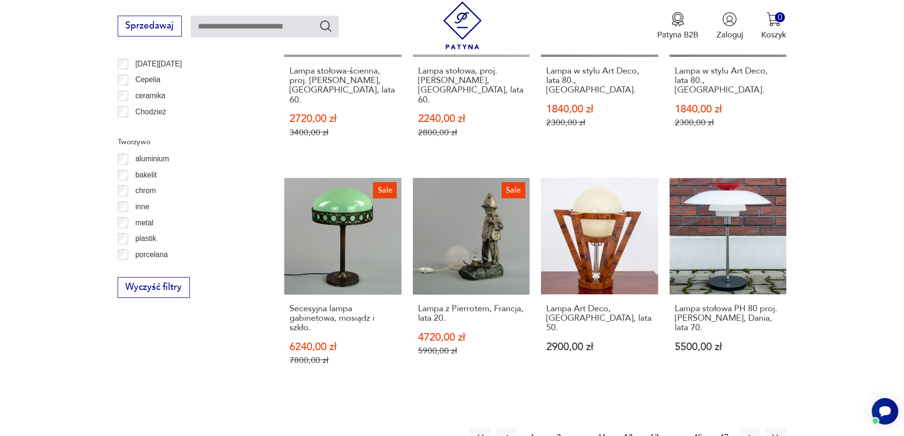
scroll to position [1137, 0]
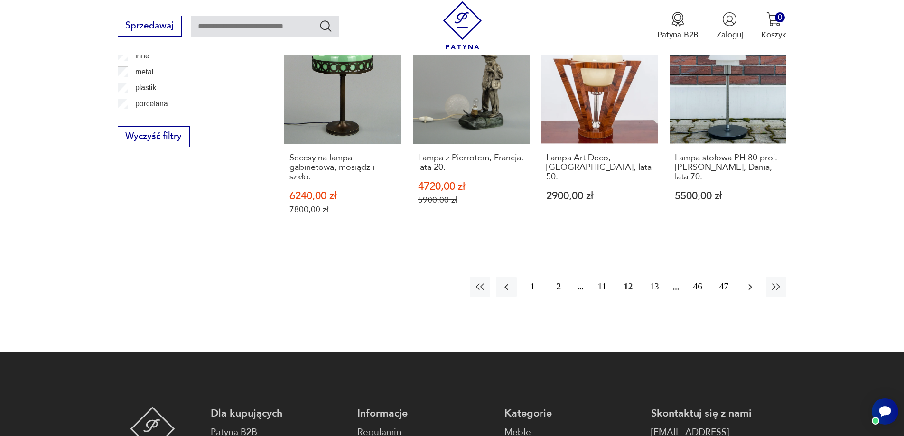
click at [749, 277] on button "button" at bounding box center [750, 287] width 20 height 20
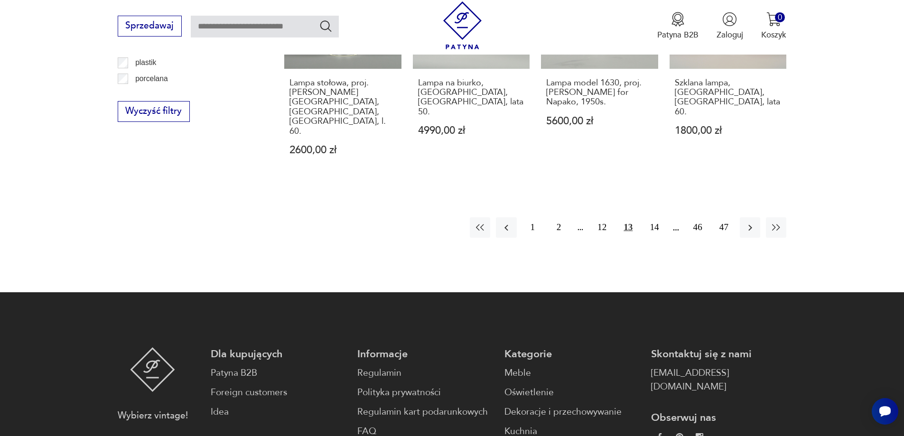
scroll to position [1184, 0]
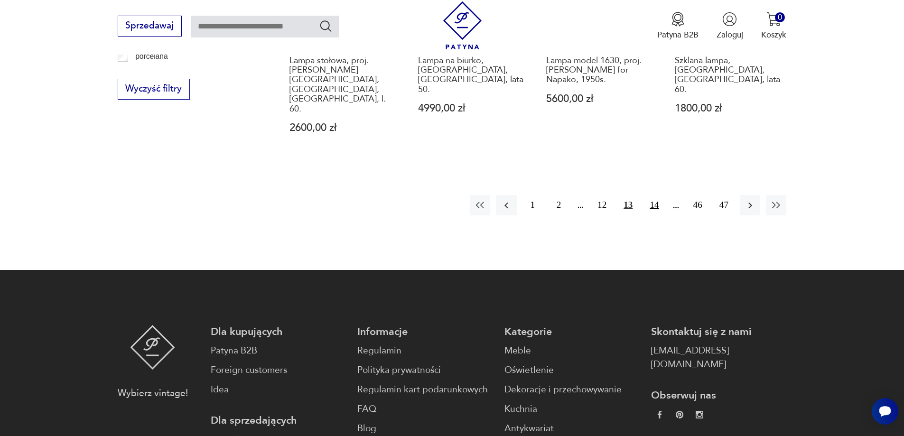
click at [654, 195] on button "14" at bounding box center [654, 205] width 20 height 20
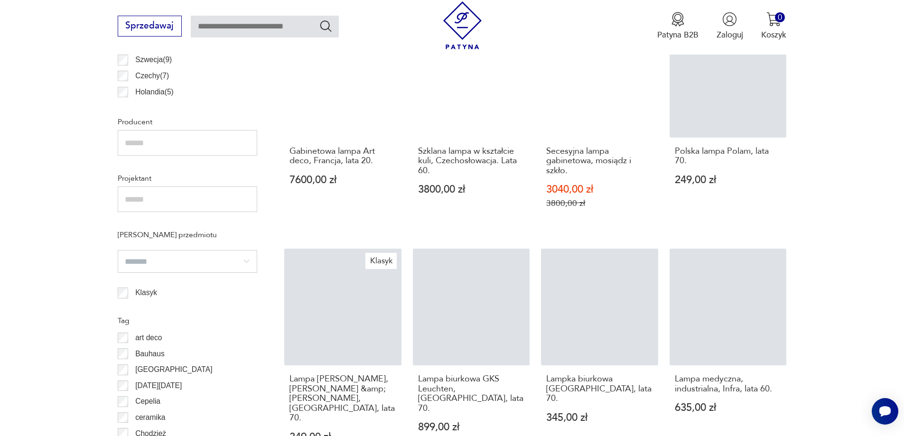
scroll to position [757, 0]
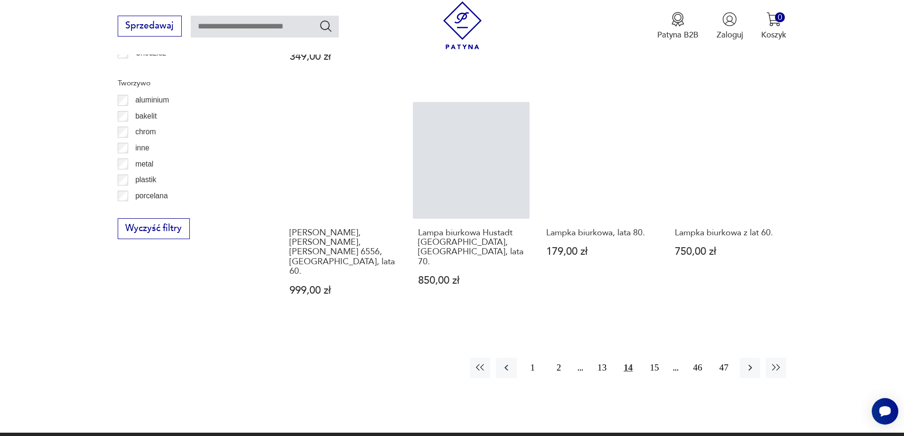
scroll to position [980, 0]
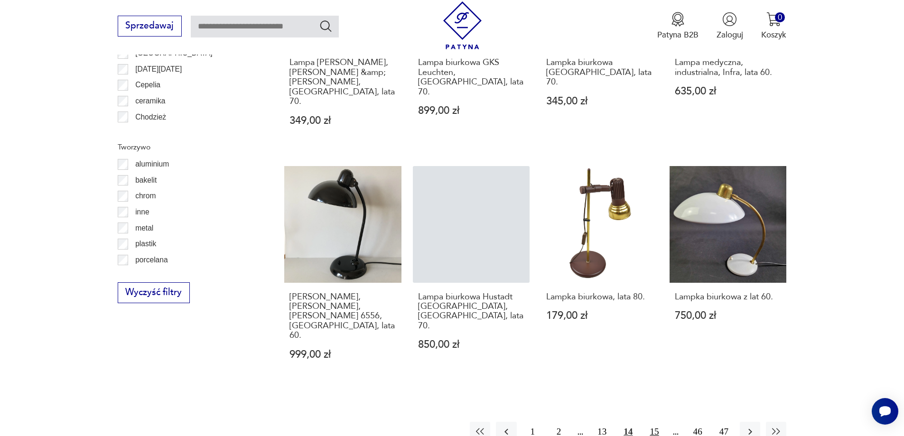
click at [649, 422] on button "15" at bounding box center [654, 432] width 20 height 20
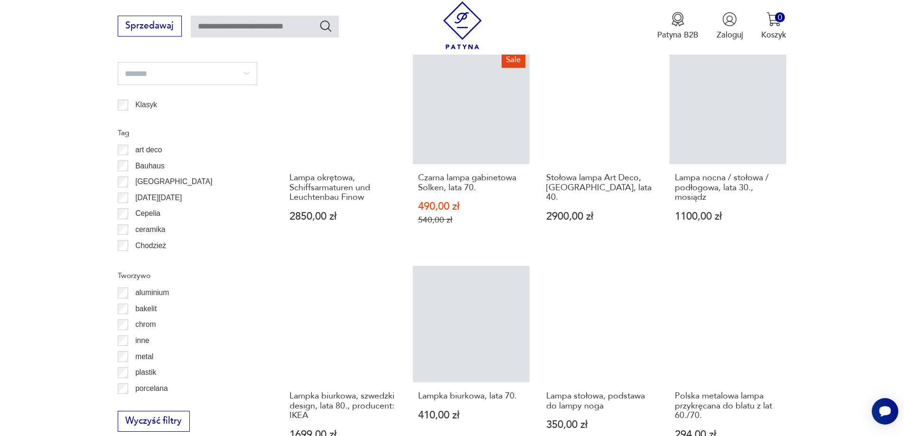
scroll to position [994, 0]
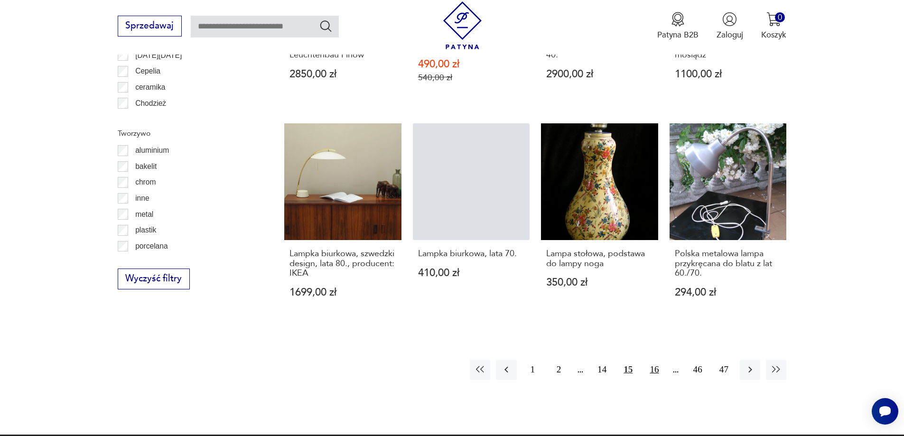
click at [654, 360] on button "16" at bounding box center [654, 370] width 20 height 20
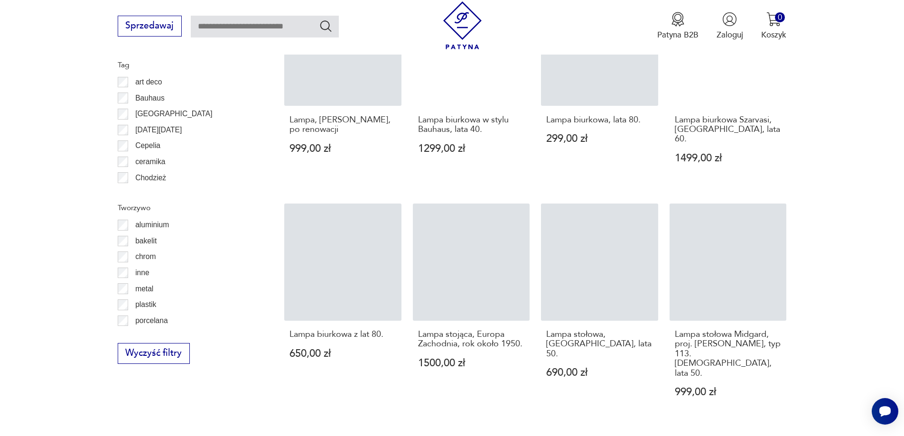
scroll to position [1137, 0]
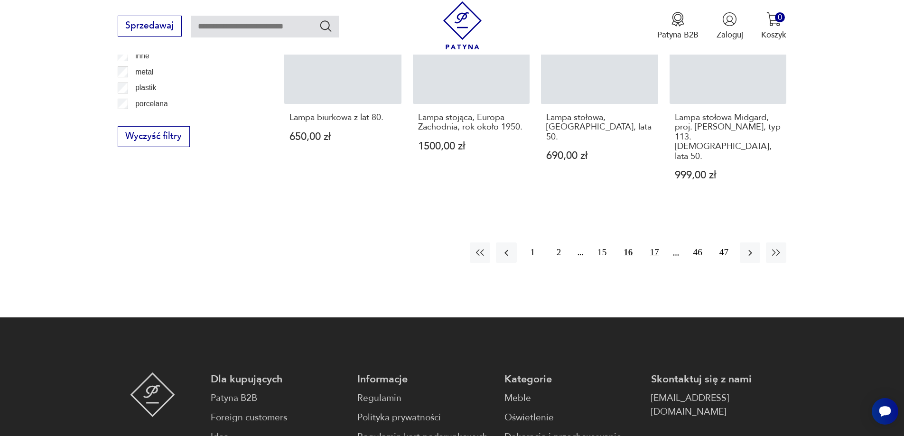
click at [652, 243] on button "17" at bounding box center [654, 253] width 20 height 20
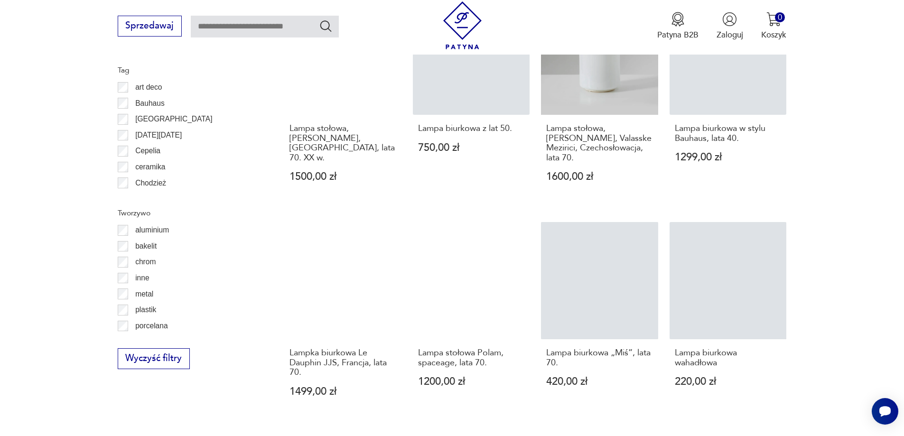
scroll to position [994, 0]
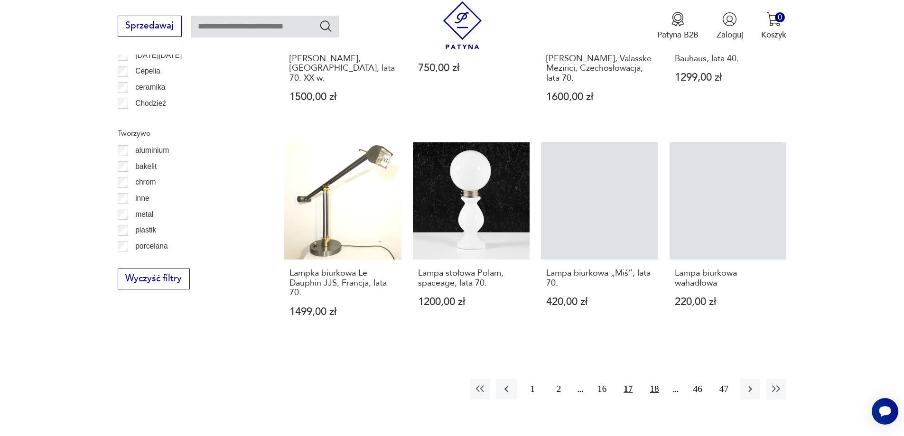
click at [655, 379] on button "18" at bounding box center [654, 389] width 20 height 20
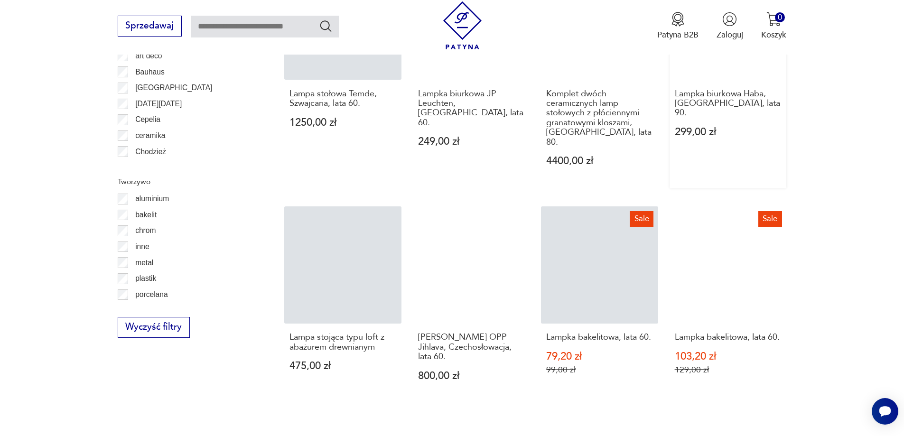
scroll to position [947, 0]
